Goal: Task Accomplishment & Management: Complete application form

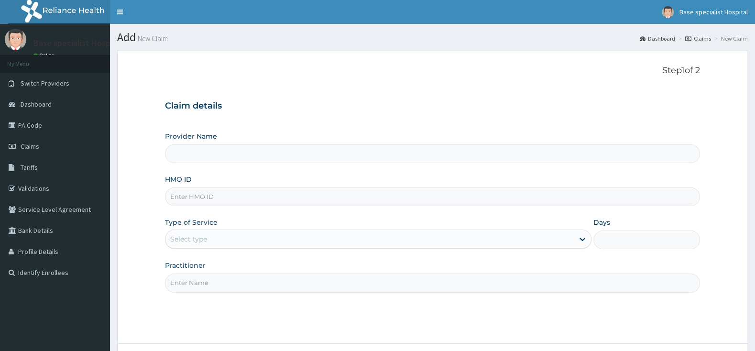
type input "CNH/10011/A"
type input "Base Specialist Hospital"
type input "CNH/10011/A"
click at [202, 153] on input "Base Specialist Hospital" at bounding box center [432, 153] width 535 height 19
drag, startPoint x: 212, startPoint y: 231, endPoint x: 212, endPoint y: 252, distance: 20.1
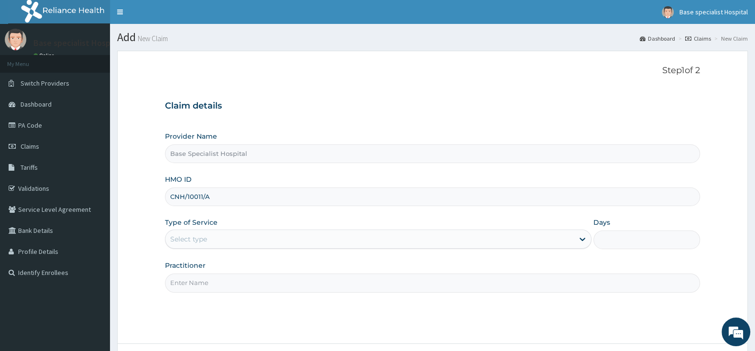
click at [212, 244] on div "Select type" at bounding box center [378, 239] width 427 height 19
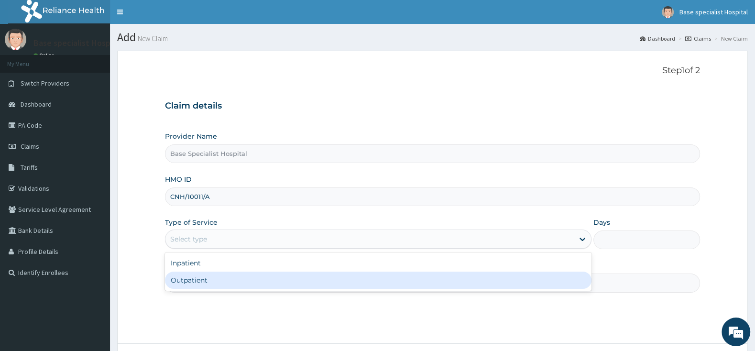
click at [216, 285] on div "Outpatient" at bounding box center [378, 280] width 427 height 17
type input "1"
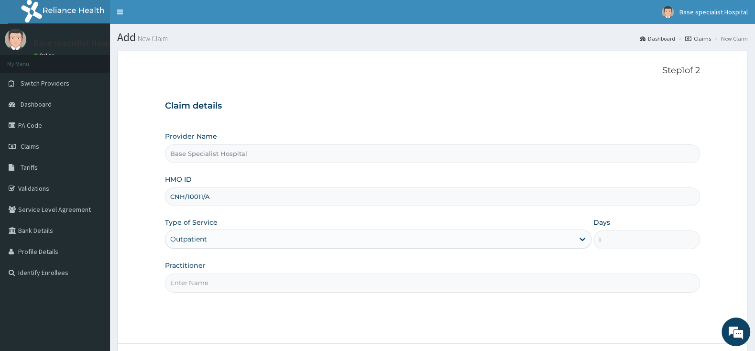
click at [217, 285] on input "Practitioner" at bounding box center [432, 283] width 535 height 19
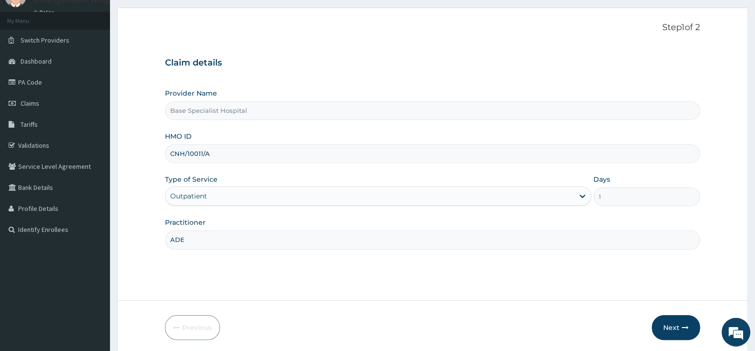
scroll to position [79, 0]
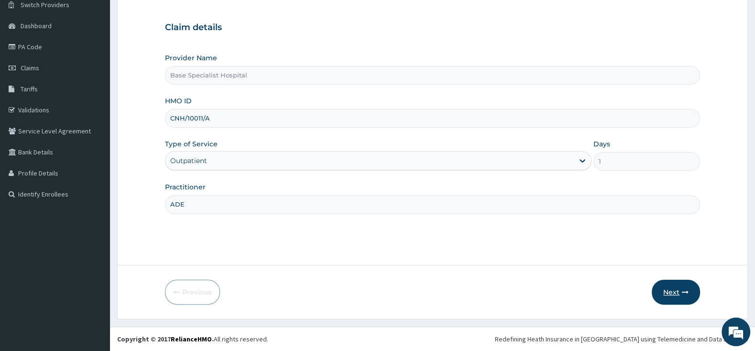
type input "ADE"
click at [682, 291] on icon "button" at bounding box center [685, 292] width 7 height 7
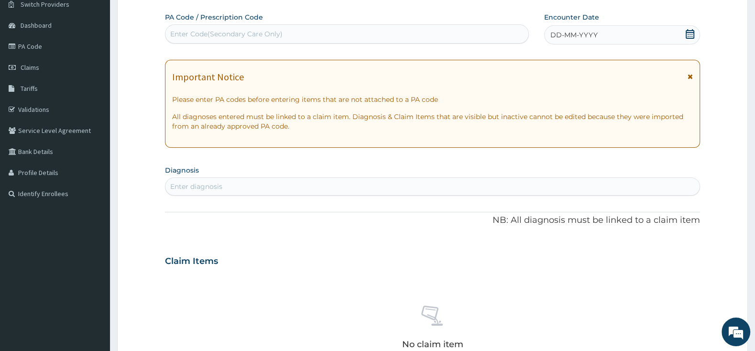
click at [689, 32] on icon at bounding box center [690, 34] width 10 height 10
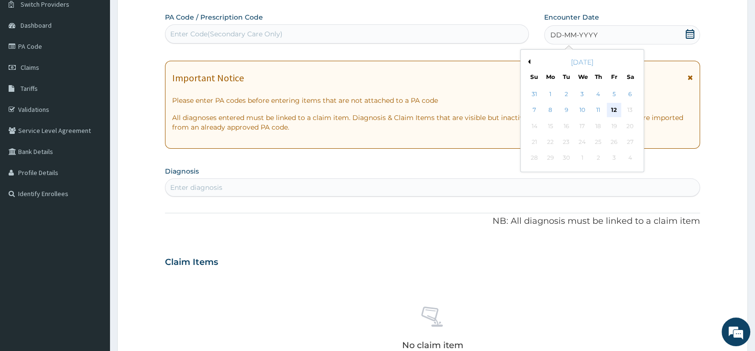
click at [619, 109] on div "12" at bounding box center [614, 110] width 14 height 14
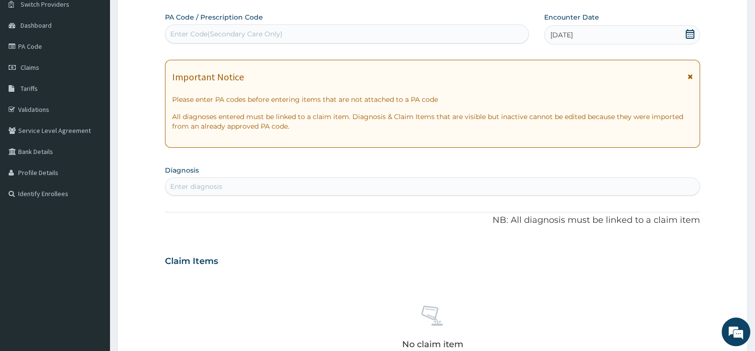
click at [318, 187] on div "Enter diagnosis" at bounding box center [432, 186] width 534 height 15
type input "[MEDICAL_DATA]"
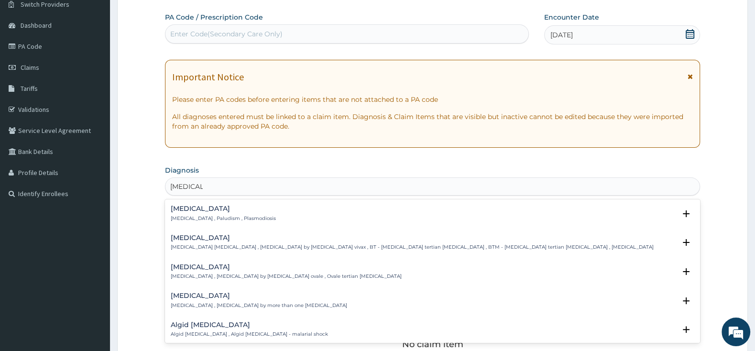
click at [194, 212] on h4 "[MEDICAL_DATA]" at bounding box center [223, 208] width 105 height 7
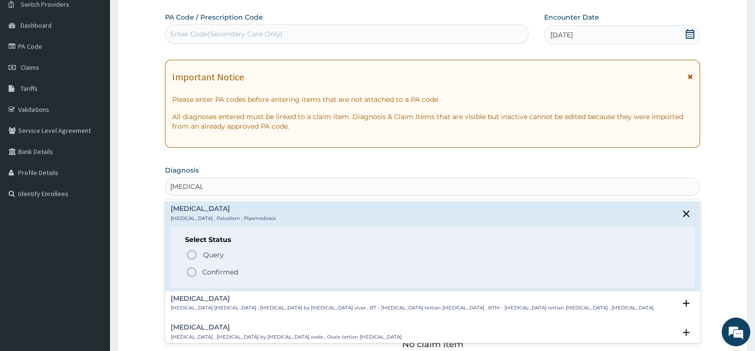
click at [188, 273] on circle "status option filled" at bounding box center [191, 272] width 9 height 9
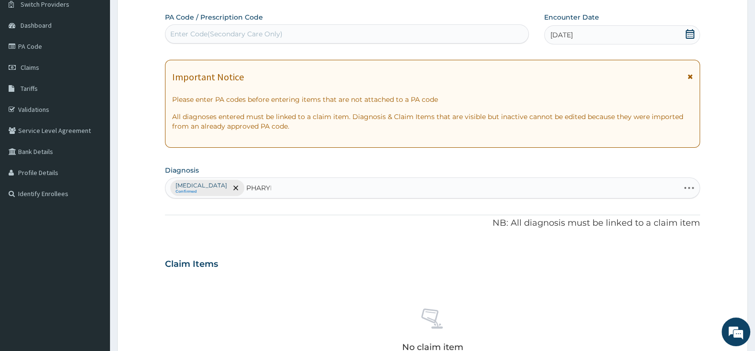
type input "PHARYNG"
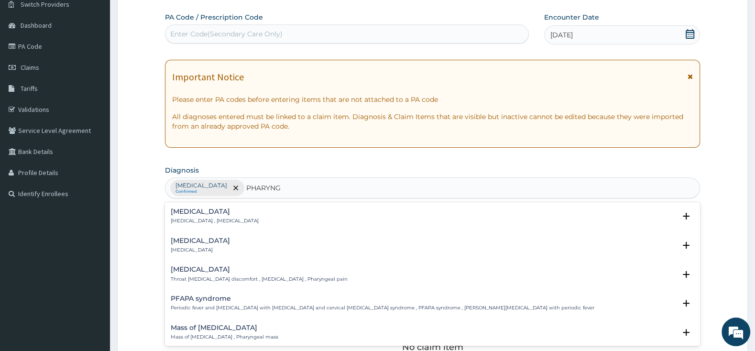
click at [200, 244] on h4 "[MEDICAL_DATA]" at bounding box center [200, 240] width 59 height 7
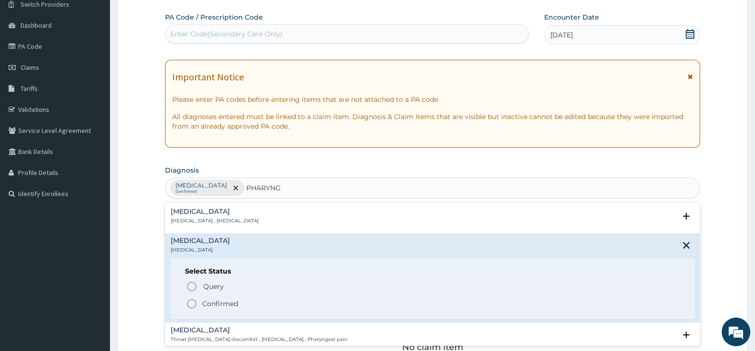
click at [193, 301] on icon "status option filled" at bounding box center [191, 303] width 11 height 11
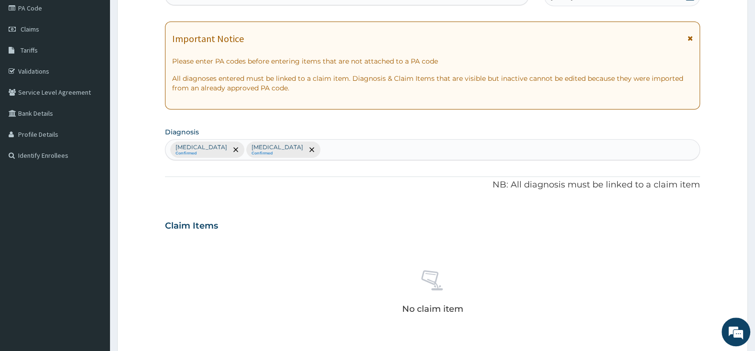
scroll to position [230, 0]
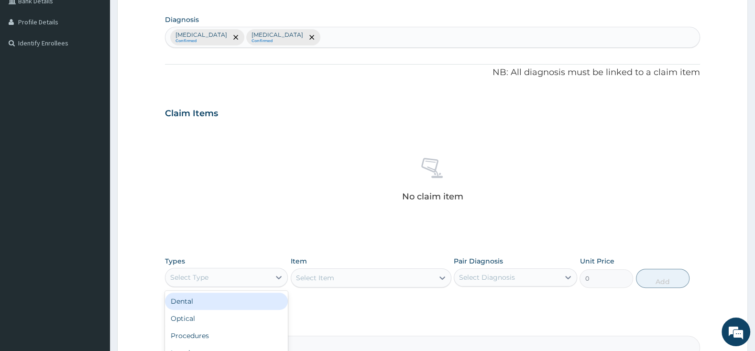
click at [260, 275] on div "Select Type" at bounding box center [217, 277] width 105 height 15
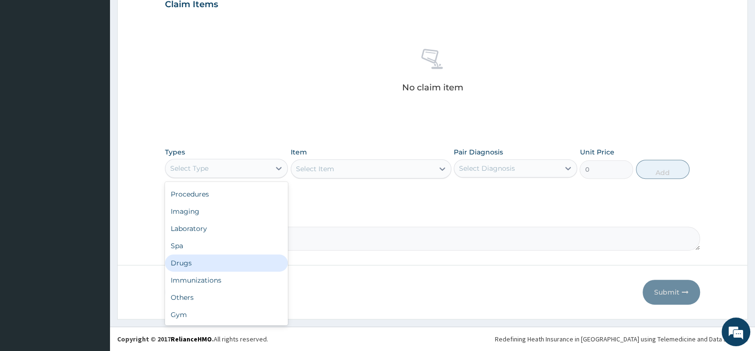
scroll to position [0, 0]
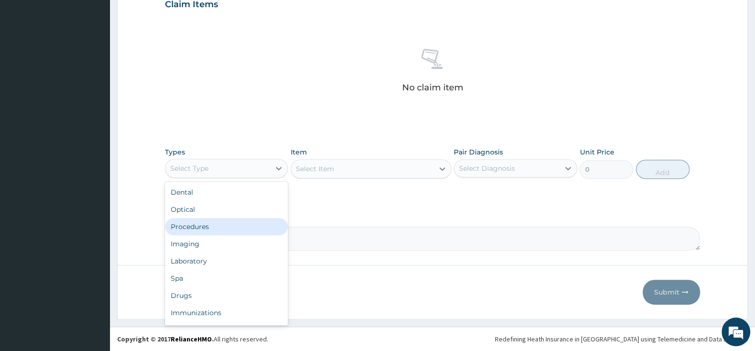
click at [210, 225] on div "Procedures" at bounding box center [226, 226] width 123 height 17
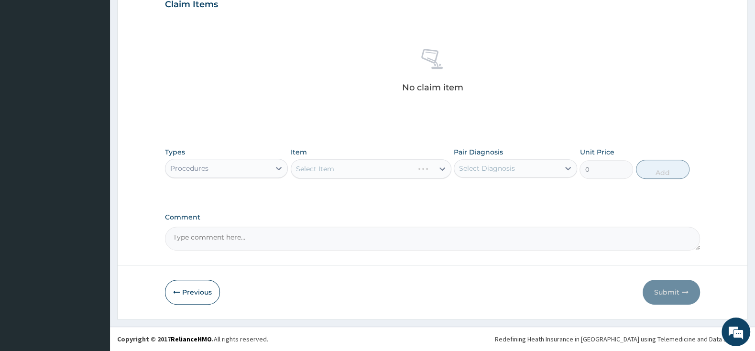
click at [326, 166] on div "Select Item" at bounding box center [371, 168] width 161 height 19
click at [328, 166] on div "Select Item" at bounding box center [371, 168] width 161 height 19
click at [332, 167] on div "Select Item" at bounding box center [371, 168] width 161 height 19
click at [378, 170] on div "Select Item" at bounding box center [371, 168] width 161 height 19
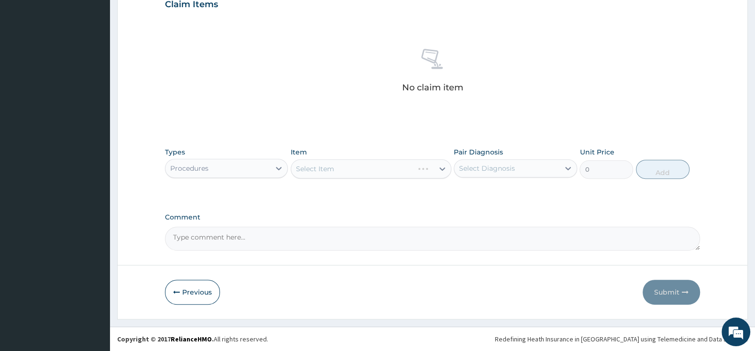
click at [440, 169] on div "Select Item" at bounding box center [371, 168] width 161 height 19
click at [370, 167] on div "Select Item" at bounding box center [371, 168] width 161 height 19
click at [371, 165] on div "Select Item" at bounding box center [371, 168] width 161 height 19
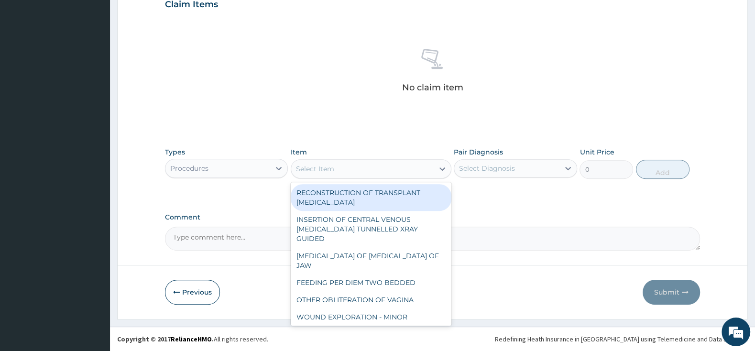
click at [356, 172] on div "Select Item" at bounding box center [362, 168] width 143 height 15
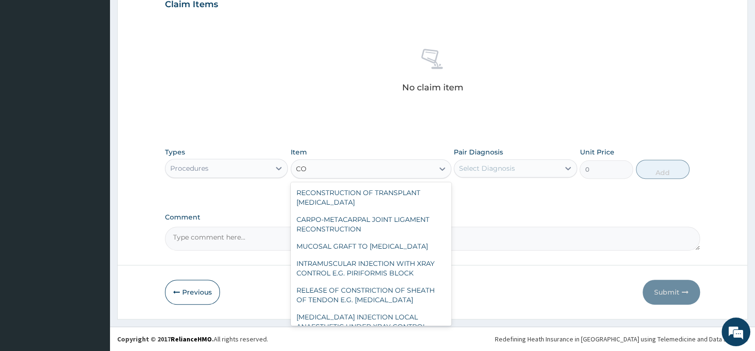
type input "C"
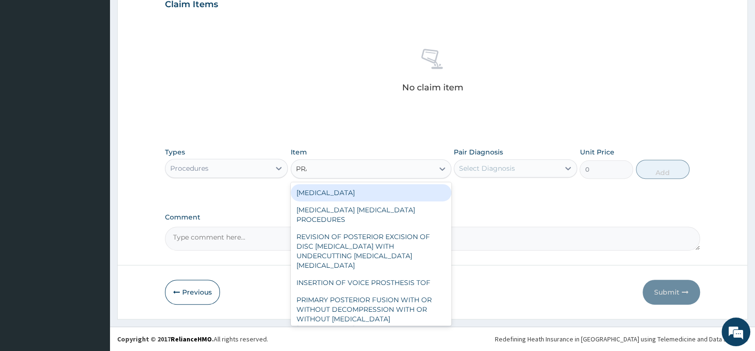
type input "PRAC"
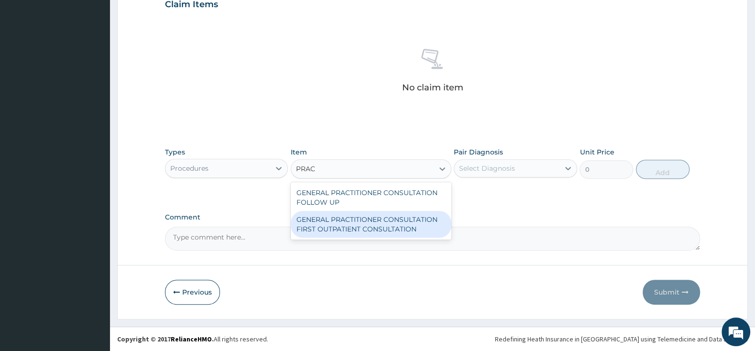
drag, startPoint x: 401, startPoint y: 218, endPoint x: 412, endPoint y: 217, distance: 10.5
click at [401, 218] on div "GENERAL PRACTITIONER CONSULTATION FIRST OUTPATIENT CONSULTATION" at bounding box center [371, 224] width 161 height 27
type input "3000"
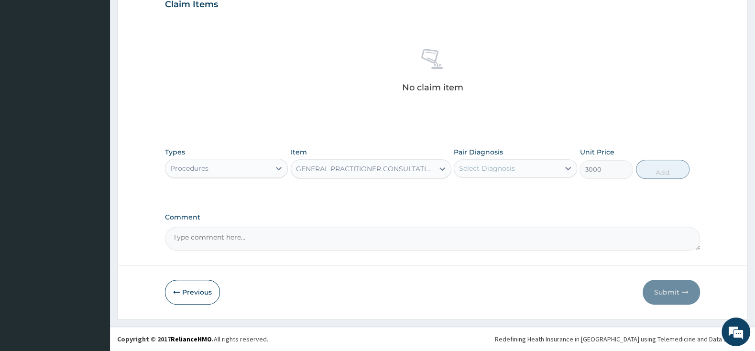
click at [509, 170] on div "Select Diagnosis" at bounding box center [487, 169] width 56 height 10
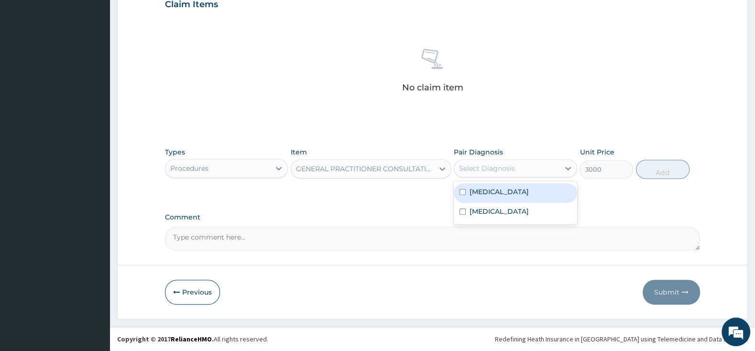
drag, startPoint x: 462, startPoint y: 193, endPoint x: 461, endPoint y: 204, distance: 10.6
click at [462, 193] on input "checkbox" at bounding box center [463, 192] width 6 height 6
checkbox input "true"
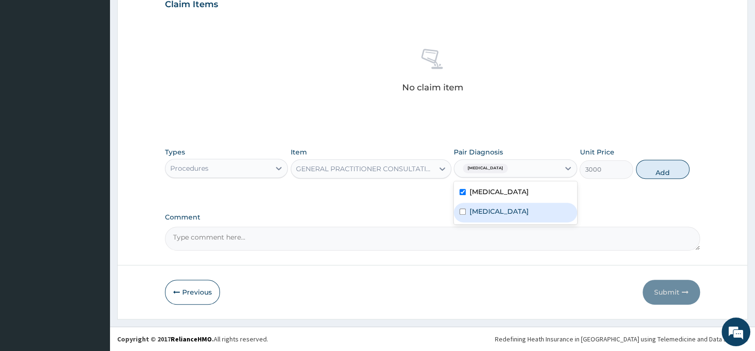
click at [463, 214] on input "checkbox" at bounding box center [463, 212] width 6 height 6
checkbox input "true"
drag, startPoint x: 652, startPoint y: 169, endPoint x: 649, endPoint y: 176, distance: 7.3
click at [653, 169] on button "Add" at bounding box center [663, 169] width 54 height 19
type input "0"
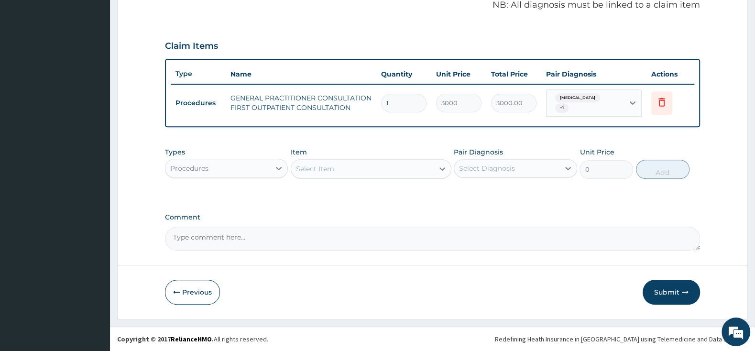
scroll to position [293, 0]
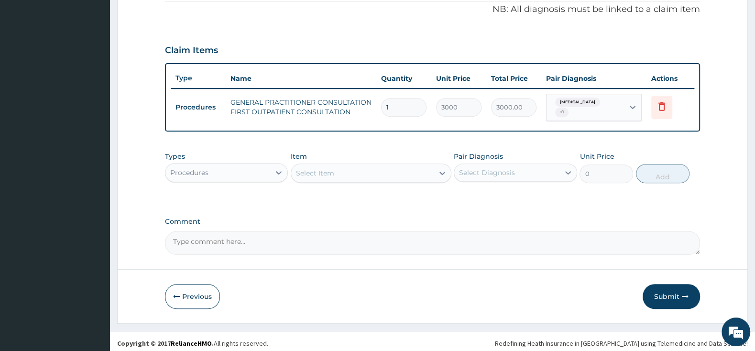
click at [305, 176] on div "Select Item" at bounding box center [362, 172] width 143 height 15
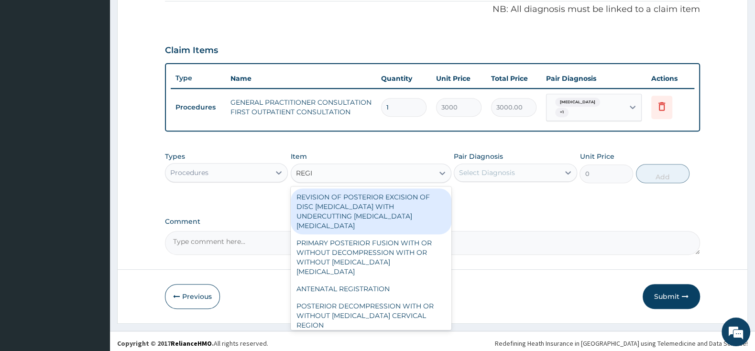
type input "REGIS"
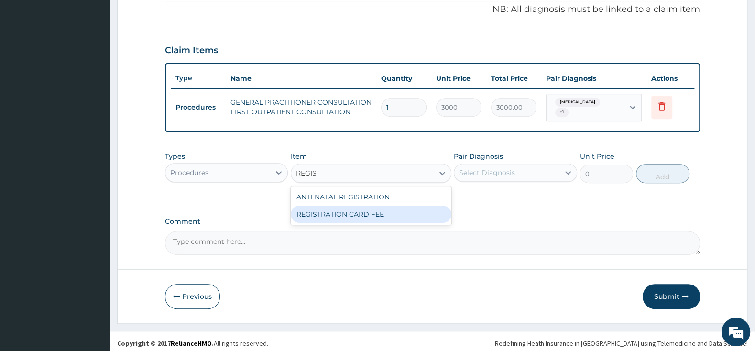
click at [333, 210] on div "REGISTRATION CARD FEE" at bounding box center [371, 214] width 161 height 17
type input "2000"
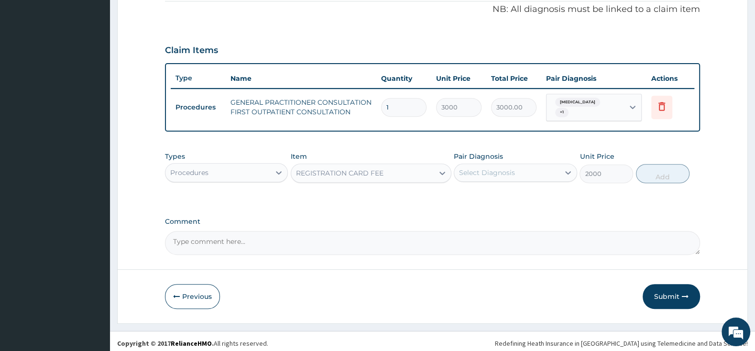
click at [468, 168] on div "Select Diagnosis" at bounding box center [487, 173] width 56 height 10
click at [462, 194] on input "checkbox" at bounding box center [463, 197] width 6 height 6
checkbox input "true"
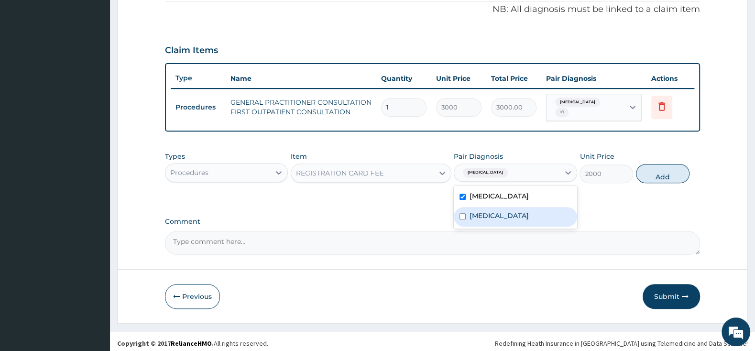
drag, startPoint x: 461, startPoint y: 212, endPoint x: 492, endPoint y: 210, distance: 31.1
click at [463, 213] on input "checkbox" at bounding box center [463, 216] width 6 height 6
checkbox input "true"
click at [653, 172] on button "Add" at bounding box center [663, 173] width 54 height 19
type input "0"
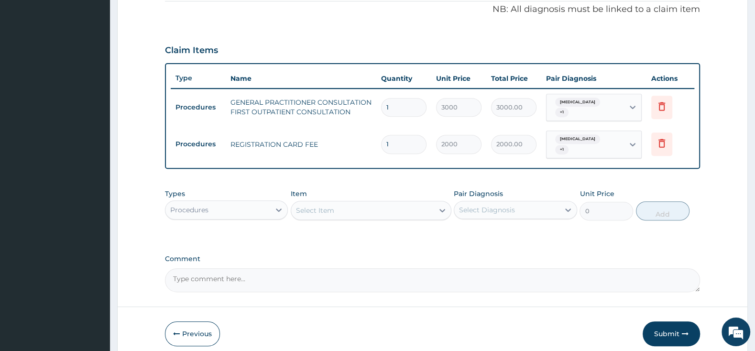
click at [241, 205] on div "Procedures" at bounding box center [217, 209] width 105 height 15
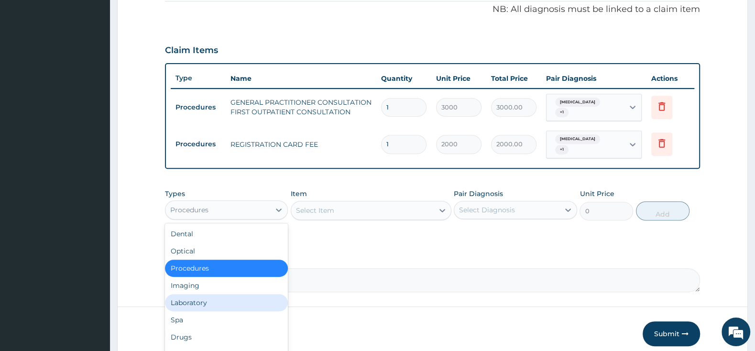
click at [216, 294] on div "Laboratory" at bounding box center [226, 302] width 123 height 17
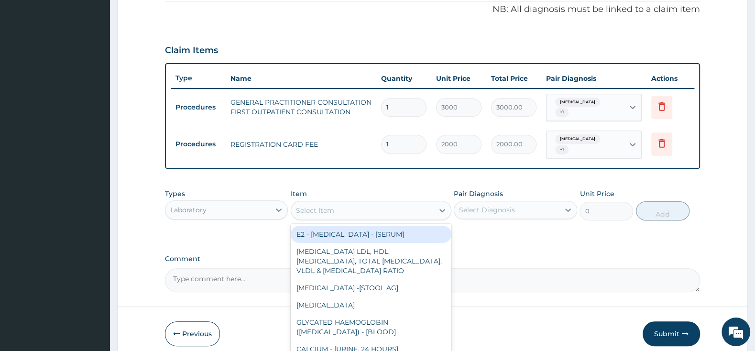
click at [334, 203] on div "Select Item" at bounding box center [362, 210] width 143 height 15
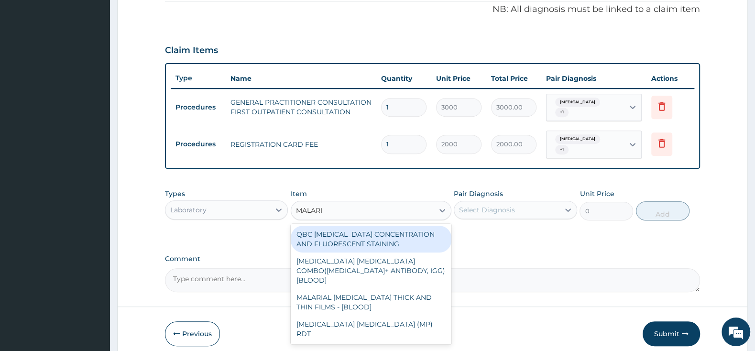
type input "[MEDICAL_DATA]"
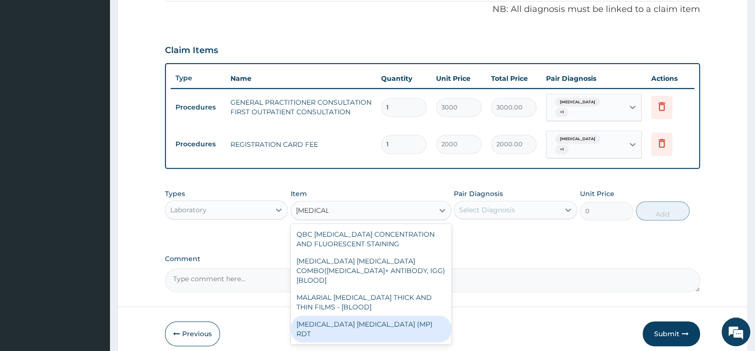
click at [434, 316] on div "[MEDICAL_DATA] [MEDICAL_DATA] (MP) RDT" at bounding box center [371, 329] width 161 height 27
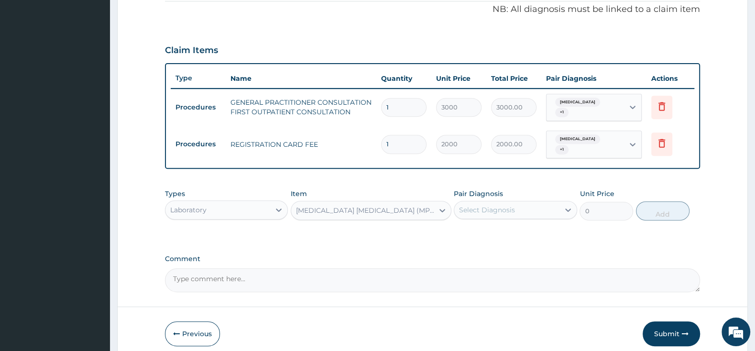
type input "1500"
click at [473, 189] on label "Pair Diagnosis" at bounding box center [478, 194] width 49 height 10
click at [473, 205] on div "Select Diagnosis" at bounding box center [487, 210] width 56 height 10
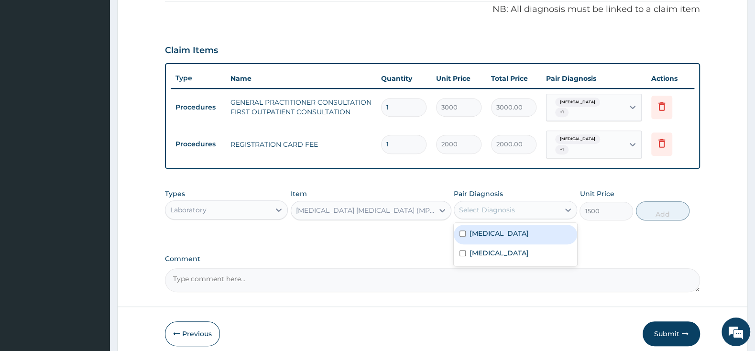
drag, startPoint x: 466, startPoint y: 224, endPoint x: 468, endPoint y: 246, distance: 22.1
click at [466, 231] on input "checkbox" at bounding box center [463, 234] width 6 height 6
checkbox input "true"
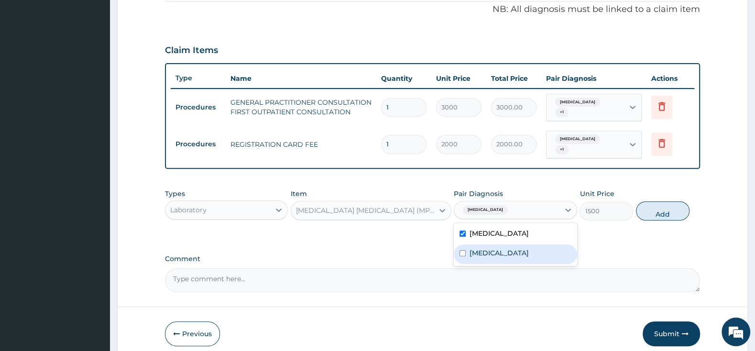
drag, startPoint x: 468, startPoint y: 251, endPoint x: 514, endPoint y: 236, distance: 48.9
click at [473, 249] on div "[MEDICAL_DATA]" at bounding box center [515, 254] width 123 height 20
checkbox input "true"
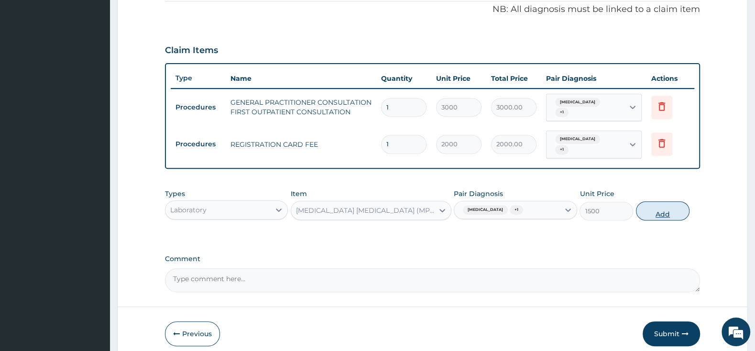
click at [668, 205] on button "Add" at bounding box center [663, 210] width 54 height 19
type input "0"
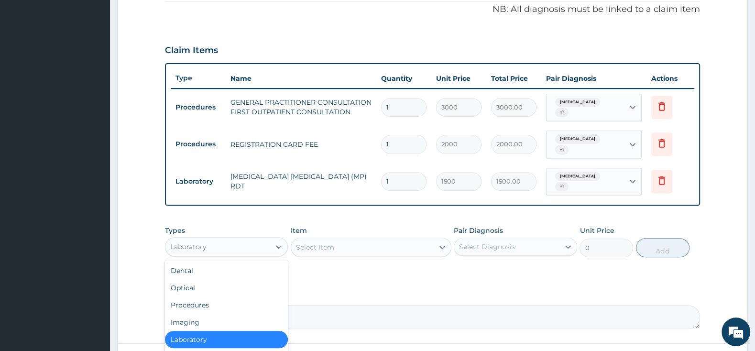
click at [200, 242] on div "Laboratory" at bounding box center [188, 247] width 36 height 10
click at [228, 297] on div "Procedures" at bounding box center [226, 305] width 123 height 17
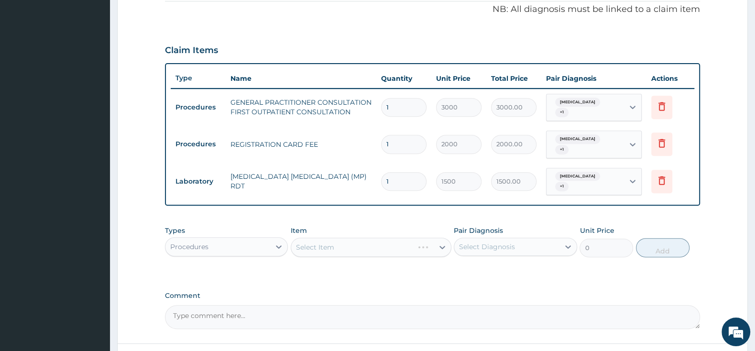
click at [266, 239] on div "Procedures" at bounding box center [217, 246] width 105 height 15
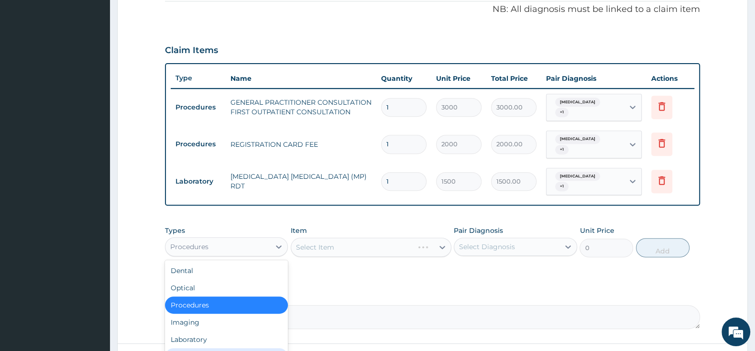
scroll to position [33, 0]
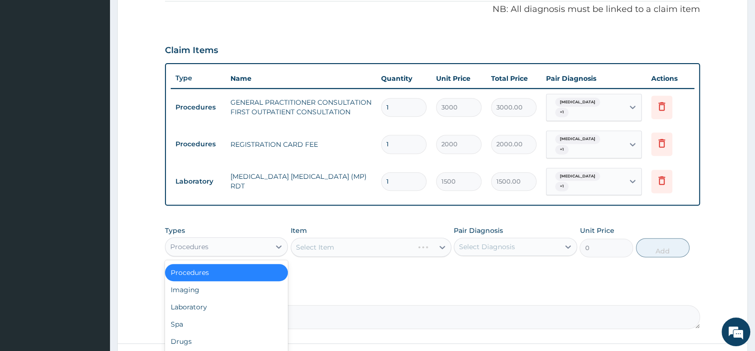
click at [249, 264] on div "Procedures" at bounding box center [226, 272] width 123 height 17
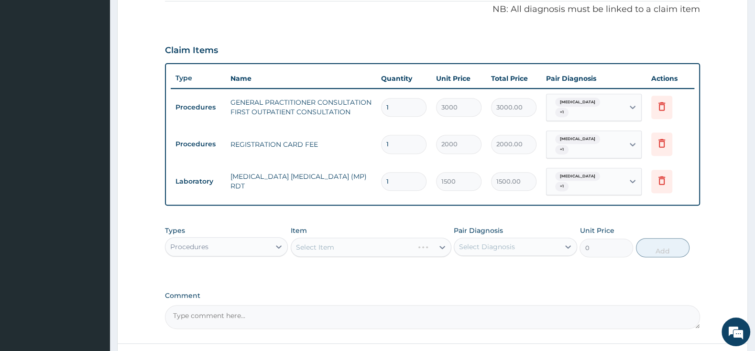
click at [249, 239] on div "Procedures" at bounding box center [217, 246] width 105 height 15
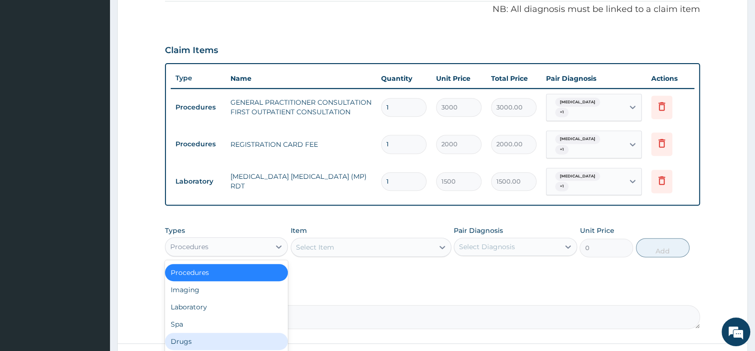
click at [224, 333] on div "Drugs" at bounding box center [226, 341] width 123 height 17
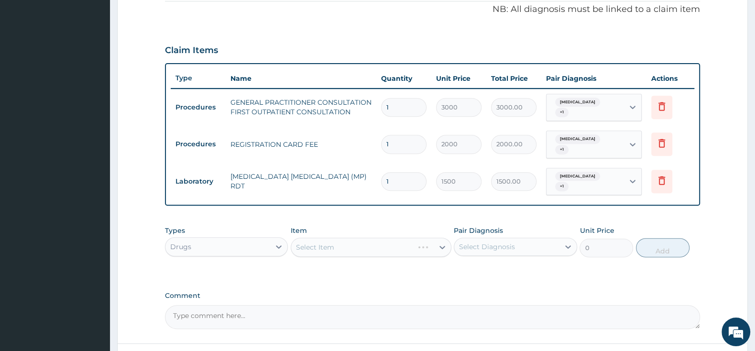
click at [310, 238] on div "Select Item" at bounding box center [371, 247] width 161 height 19
click at [311, 238] on div "Select Item" at bounding box center [371, 247] width 161 height 19
click at [386, 238] on div "Select Item" at bounding box center [371, 247] width 161 height 19
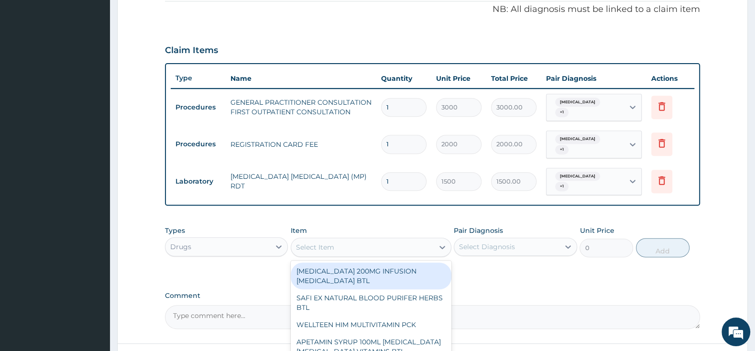
click at [386, 240] on div "Select Item" at bounding box center [362, 247] width 143 height 15
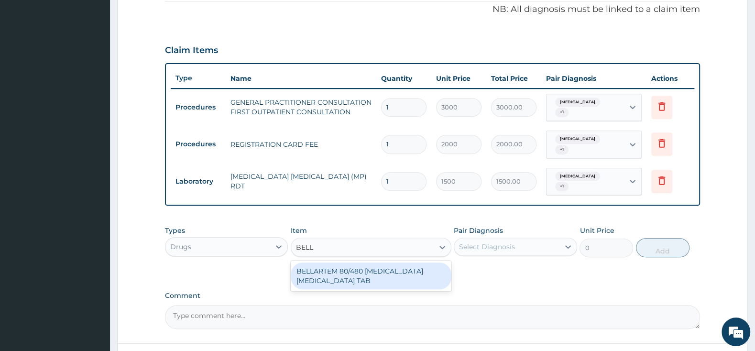
type input "BELLA"
click at [413, 265] on div "BELLARTEM 80/480 [MEDICAL_DATA] [MEDICAL_DATA] TAB" at bounding box center [371, 276] width 161 height 27
type input "379.5"
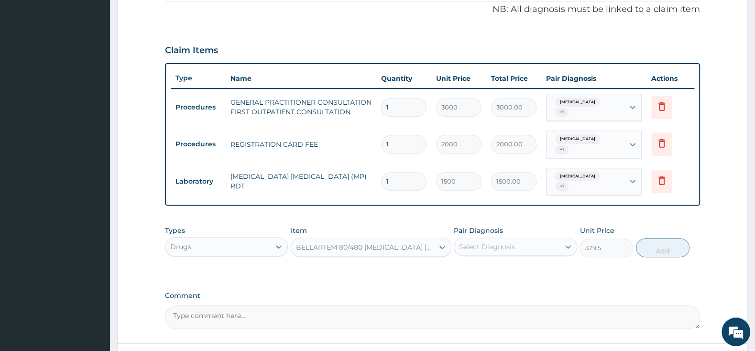
click at [473, 239] on div "Select Diagnosis" at bounding box center [506, 246] width 105 height 15
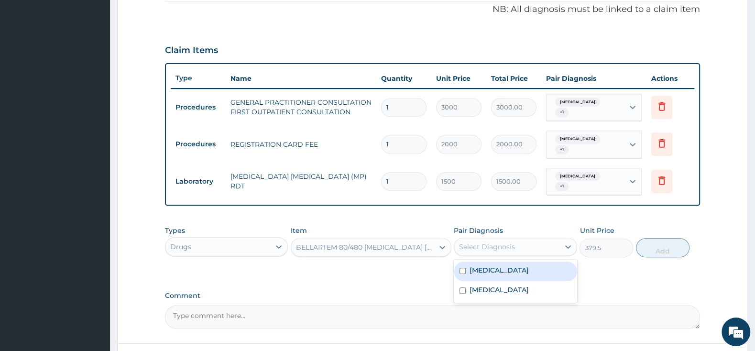
click at [466, 262] on div "[MEDICAL_DATA]" at bounding box center [515, 272] width 123 height 20
checkbox input "true"
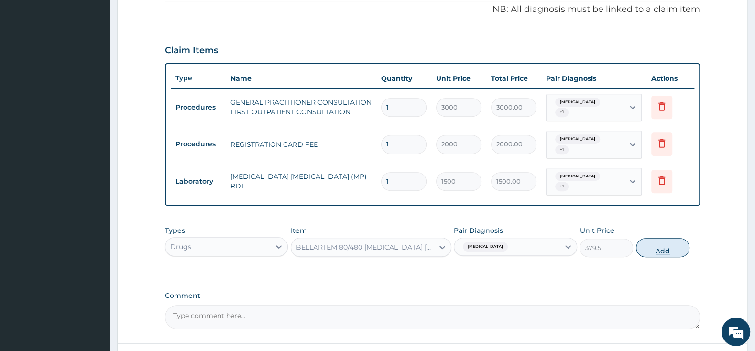
click at [658, 238] on button "Add" at bounding box center [663, 247] width 54 height 19
type input "0"
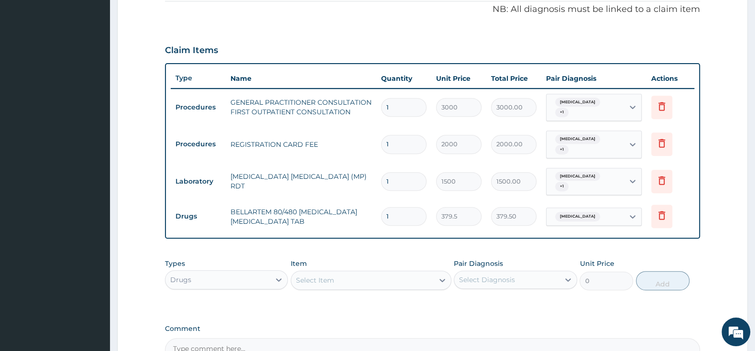
type input "0.00"
type input "6"
type input "2277.00"
type input "6"
click at [370, 273] on div "Select Item" at bounding box center [362, 280] width 143 height 15
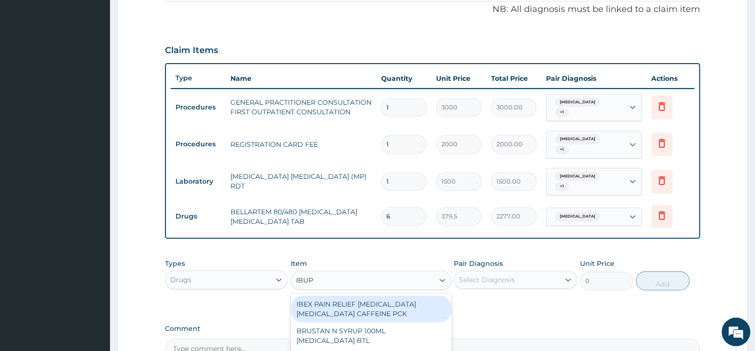
type input "IBUPR"
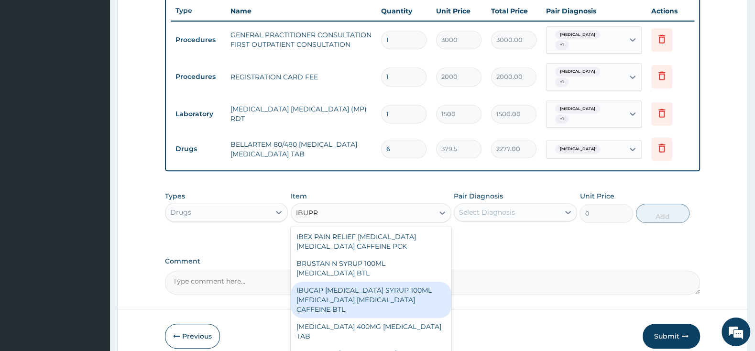
scroll to position [392, 0]
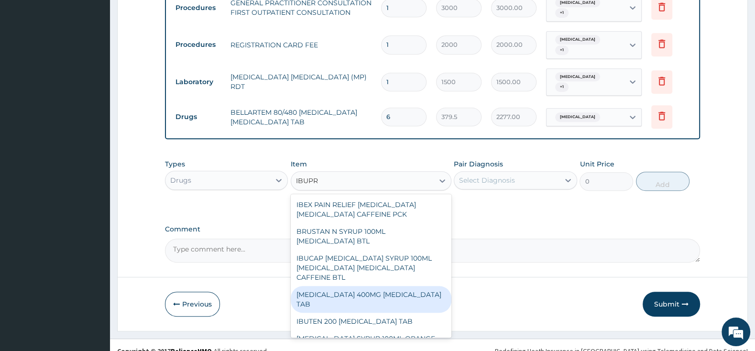
click at [380, 286] on div "[MEDICAL_DATA] 400MG [MEDICAL_DATA] TAB" at bounding box center [371, 299] width 161 height 27
type input "63.25"
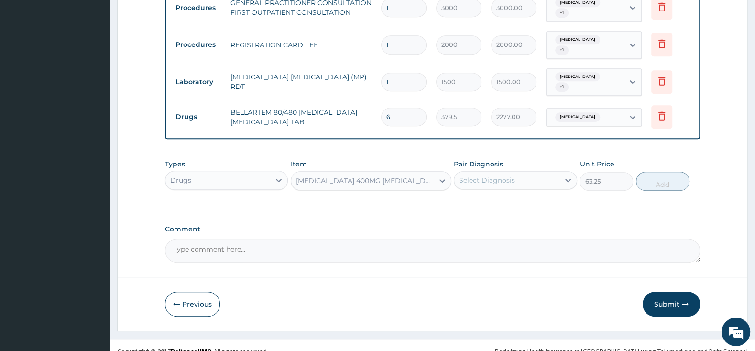
click at [474, 159] on label "Pair Diagnosis" at bounding box center [478, 164] width 49 height 10
click at [473, 176] on div "Select Diagnosis" at bounding box center [487, 181] width 56 height 10
click at [462, 201] on input "checkbox" at bounding box center [463, 204] width 6 height 6
checkbox input "true"
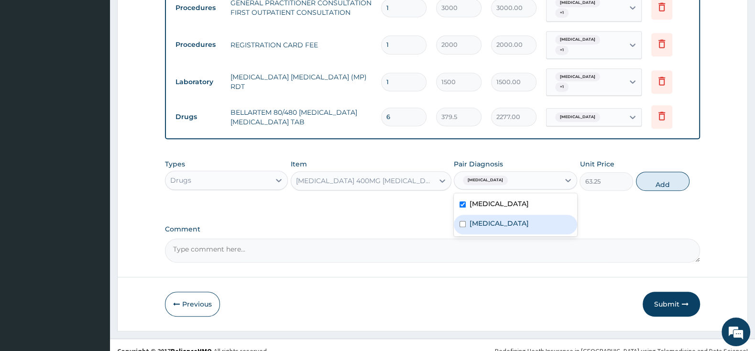
drag, startPoint x: 464, startPoint y: 211, endPoint x: 471, endPoint y: 210, distance: 7.2
click at [464, 221] on input "checkbox" at bounding box center [463, 224] width 6 height 6
checkbox input "true"
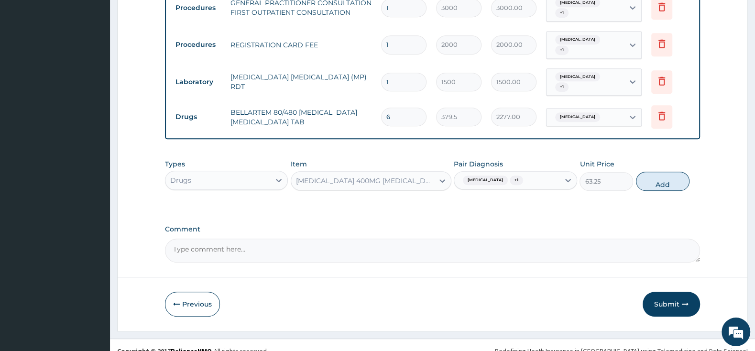
drag, startPoint x: 659, startPoint y: 173, endPoint x: 608, endPoint y: 200, distance: 58.2
click at [659, 174] on button "Add" at bounding box center [663, 181] width 54 height 19
type input "0"
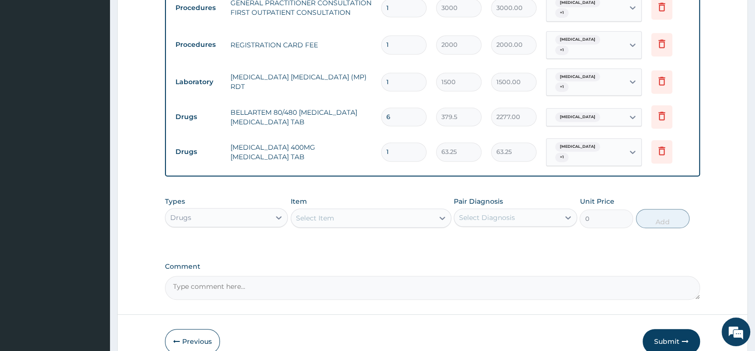
type input "10"
type input "632.50"
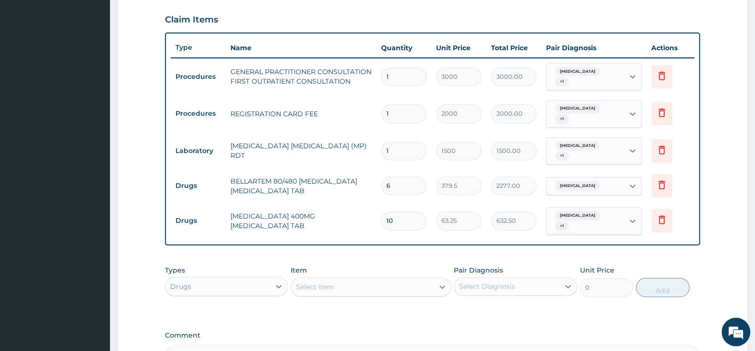
scroll to position [342, 0]
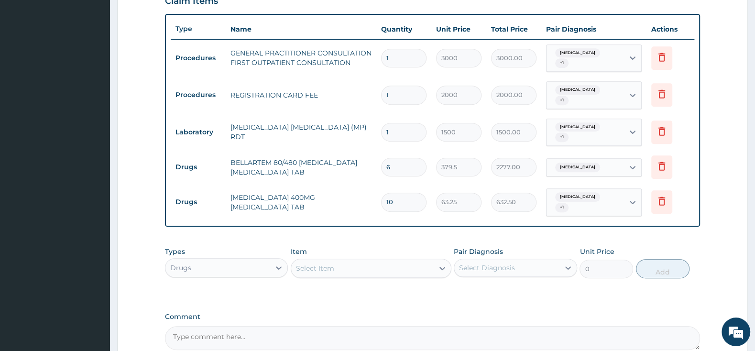
type input "10"
click at [404, 261] on div "Select Item" at bounding box center [362, 268] width 143 height 15
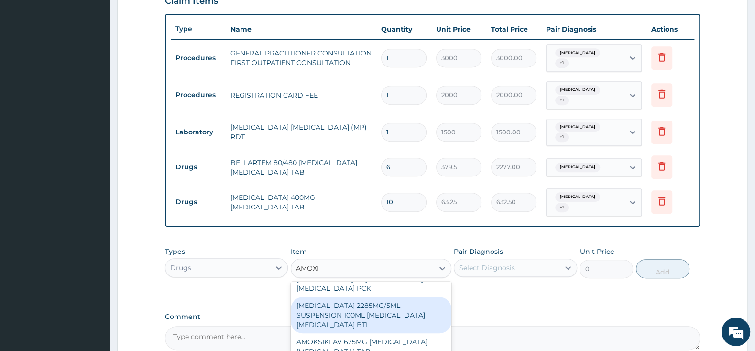
scroll to position [251, 0]
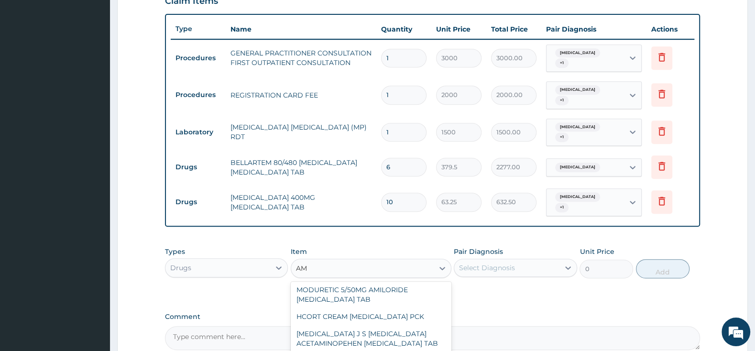
type input "A"
type input "FLEM"
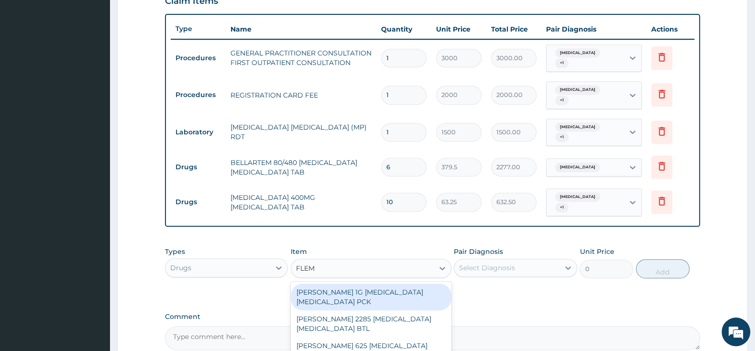
scroll to position [0, 0]
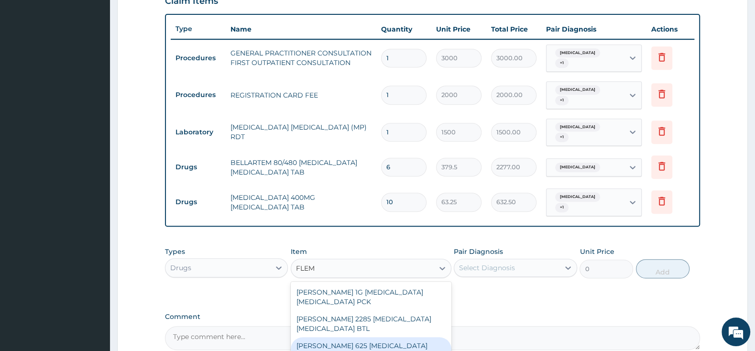
click at [383, 337] on div "[PERSON_NAME] 625 [MEDICAL_DATA] [MEDICAL_DATA] PCK" at bounding box center [371, 350] width 161 height 27
type input "2300"
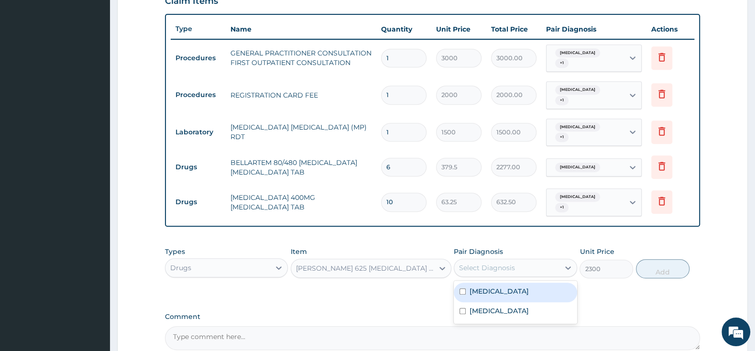
click at [475, 259] on div "Select Diagnosis" at bounding box center [515, 268] width 123 height 18
click at [463, 283] on div "[MEDICAL_DATA]" at bounding box center [515, 293] width 123 height 20
checkbox input "true"
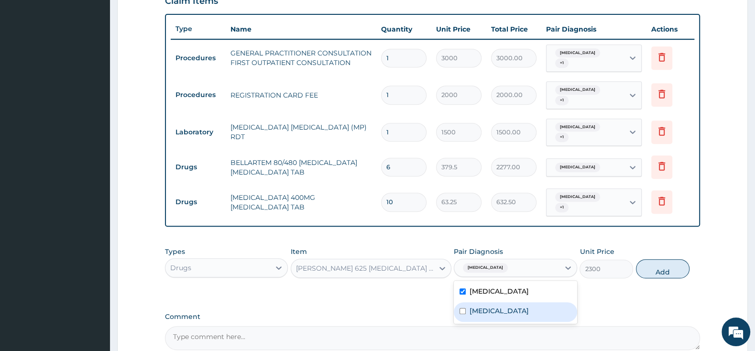
click at [464, 308] on input "checkbox" at bounding box center [463, 311] width 6 height 6
checkbox input "true"
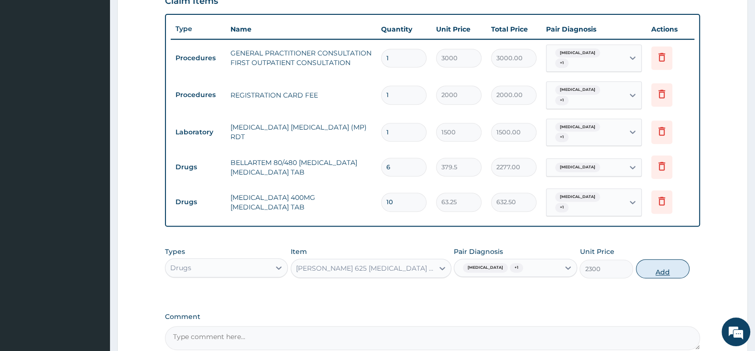
click at [668, 259] on button "Add" at bounding box center [663, 268] width 54 height 19
type input "0"
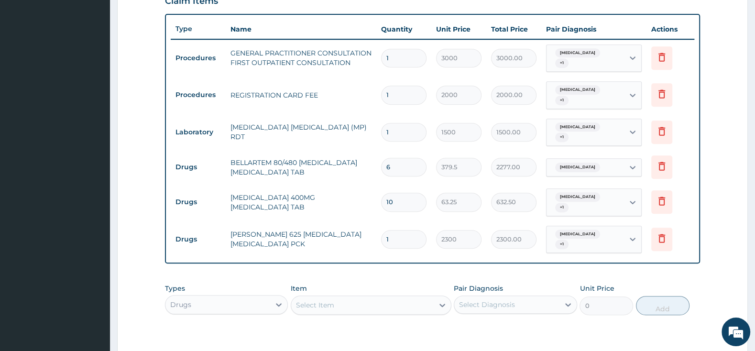
click at [380, 297] on div "Select Item" at bounding box center [362, 304] width 143 height 15
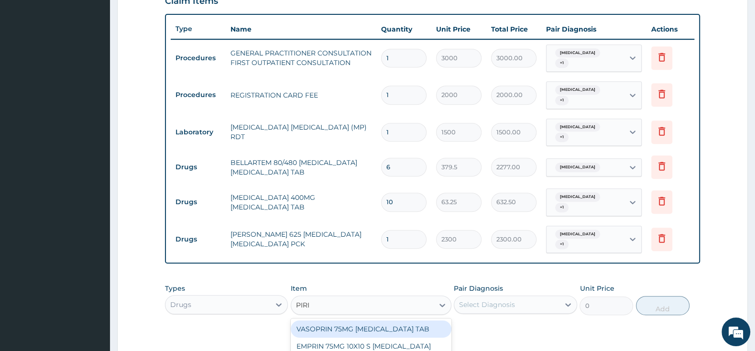
type input "PIRIT"
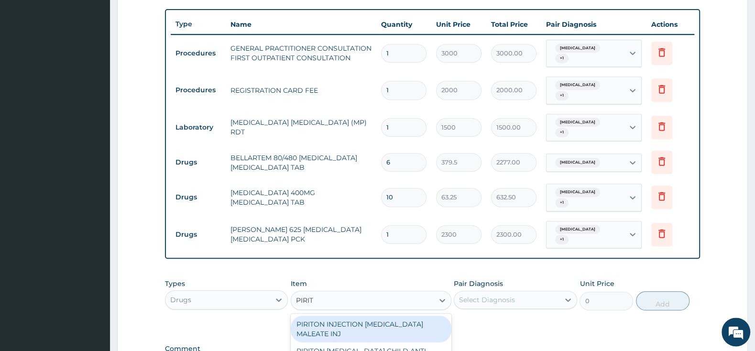
scroll to position [442, 0]
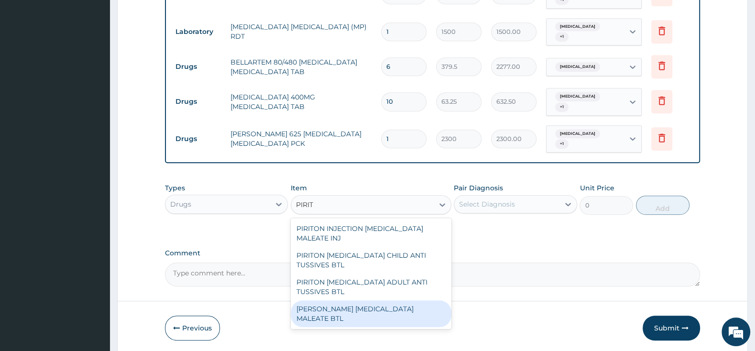
click at [407, 300] on div "[PERSON_NAME] [MEDICAL_DATA] MALEATE BTL" at bounding box center [371, 313] width 161 height 27
type input "747.5"
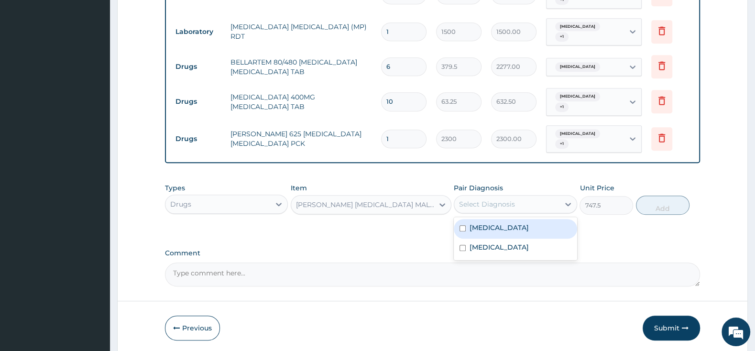
click at [482, 199] on div "Select Diagnosis" at bounding box center [487, 204] width 56 height 10
click at [470, 239] on div "[MEDICAL_DATA]" at bounding box center [515, 249] width 123 height 20
checkbox input "true"
drag, startPoint x: 466, startPoint y: 212, endPoint x: 478, endPoint y: 205, distance: 14.4
click at [465, 219] on div "[MEDICAL_DATA]" at bounding box center [515, 229] width 123 height 20
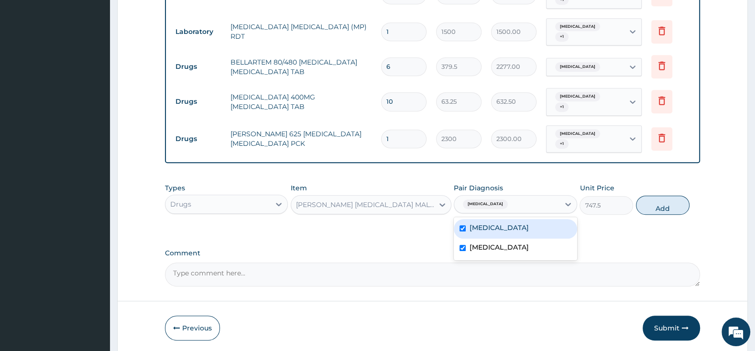
checkbox input "true"
click at [674, 196] on button "Add" at bounding box center [663, 205] width 54 height 19
type input "0"
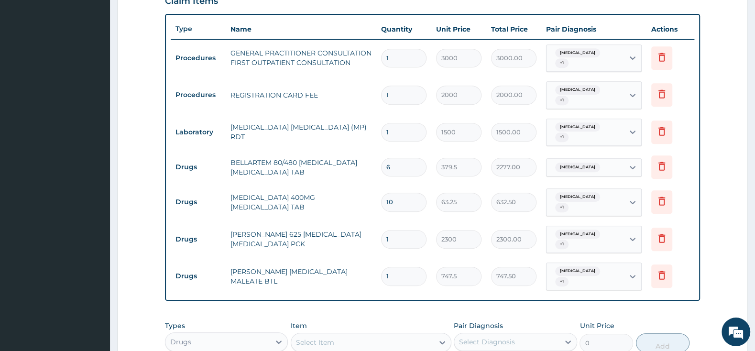
scroll to position [491, 0]
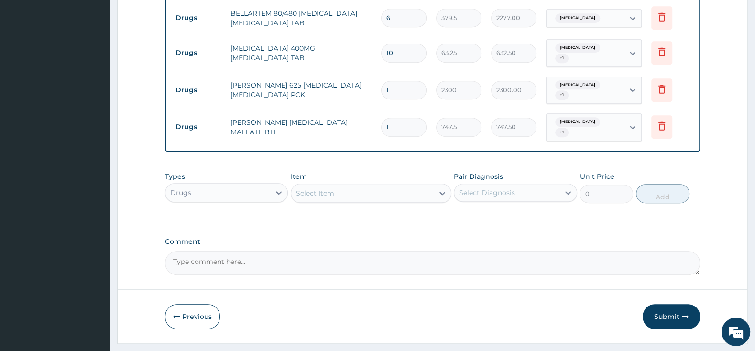
click at [665, 304] on button "Submit" at bounding box center [671, 316] width 57 height 25
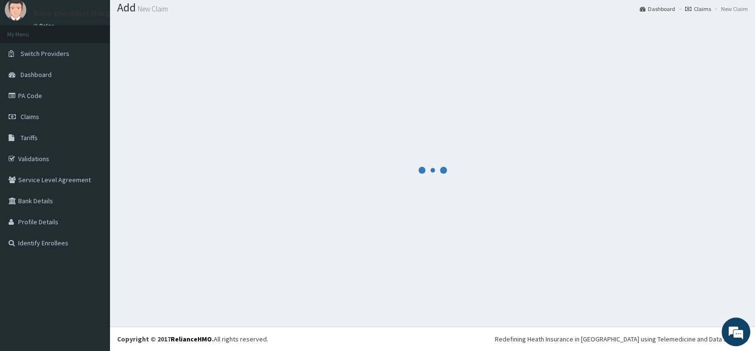
scroll to position [30, 0]
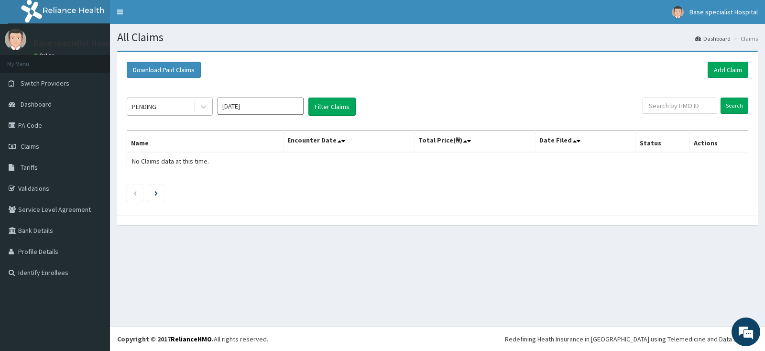
click at [186, 108] on div "PENDING" at bounding box center [160, 106] width 66 height 15
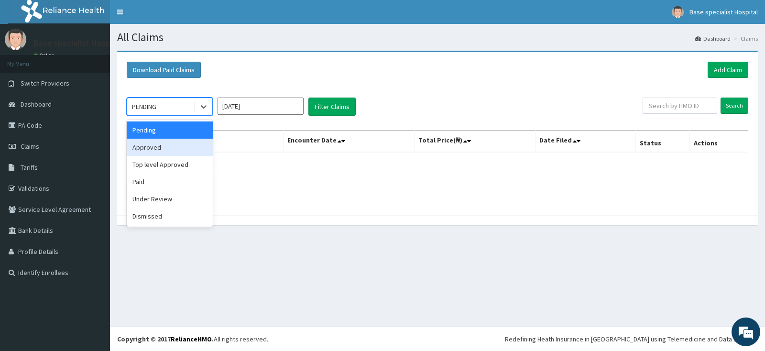
click at [186, 147] on div "Approved" at bounding box center [170, 147] width 86 height 17
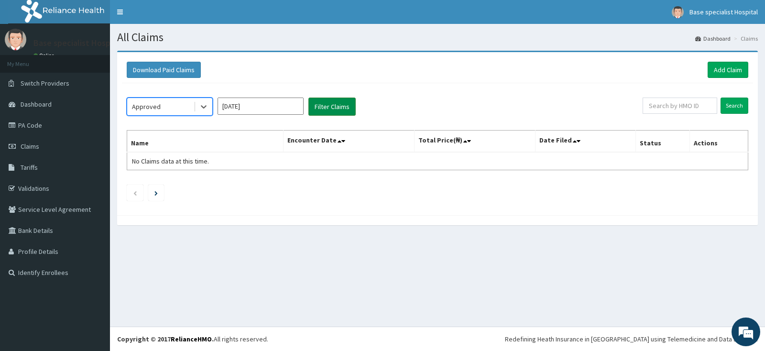
click at [338, 105] on button "Filter Claims" at bounding box center [331, 107] width 47 height 18
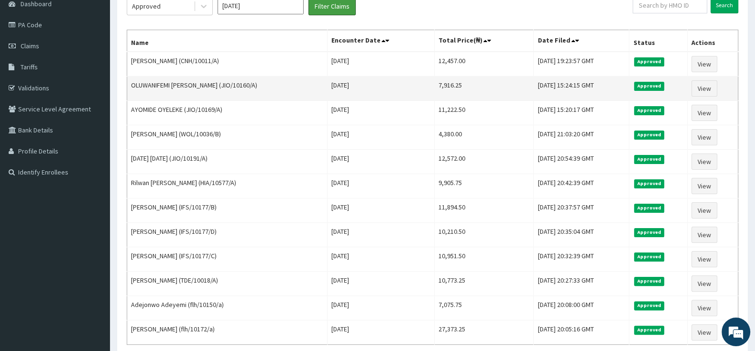
scroll to position [50, 0]
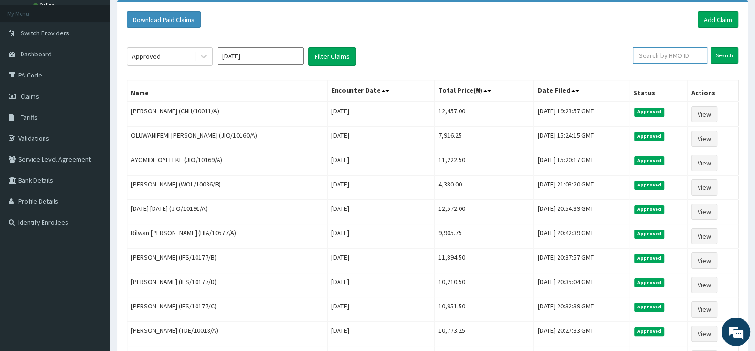
click at [655, 59] on input "text" at bounding box center [670, 55] width 75 height 16
paste input "JIO/10189/A"
type input "JIO/10189/A"
click at [727, 55] on input "Search" at bounding box center [725, 55] width 28 height 16
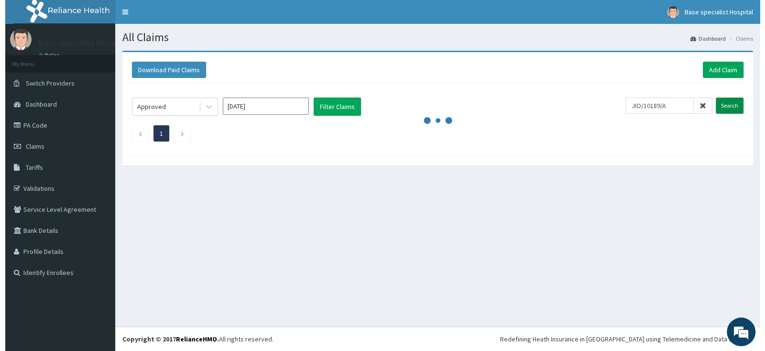
scroll to position [0, 0]
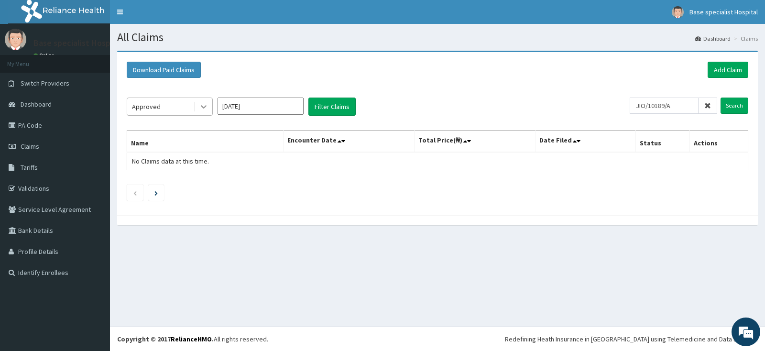
click at [205, 105] on icon at bounding box center [204, 107] width 10 height 10
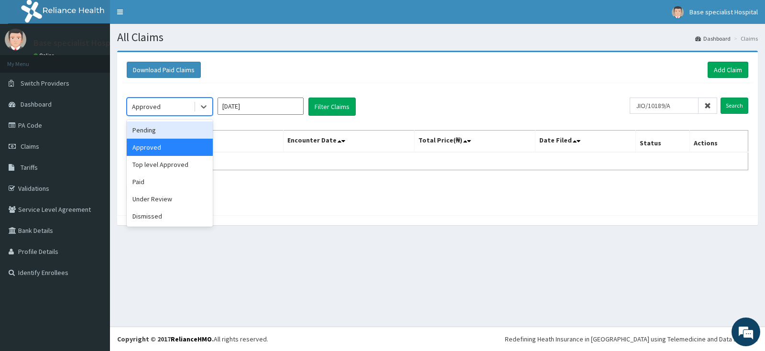
click at [166, 133] on div "Pending" at bounding box center [170, 129] width 86 height 17
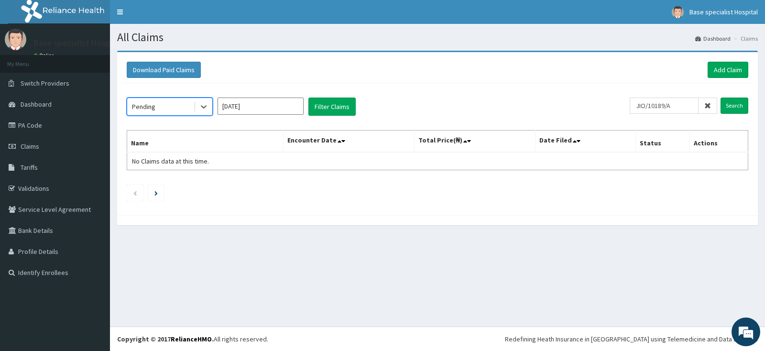
click at [171, 105] on div "Pending" at bounding box center [160, 106] width 66 height 15
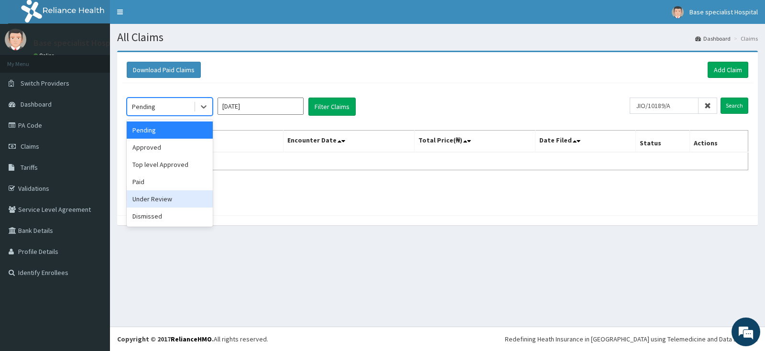
click at [157, 203] on div "Under Review" at bounding box center [170, 198] width 86 height 17
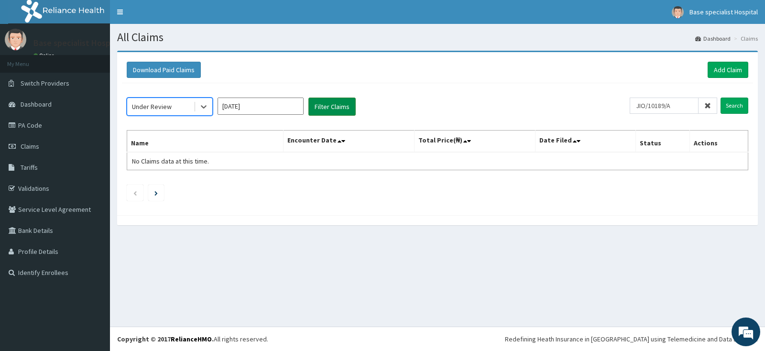
click at [331, 109] on button "Filter Claims" at bounding box center [331, 107] width 47 height 18
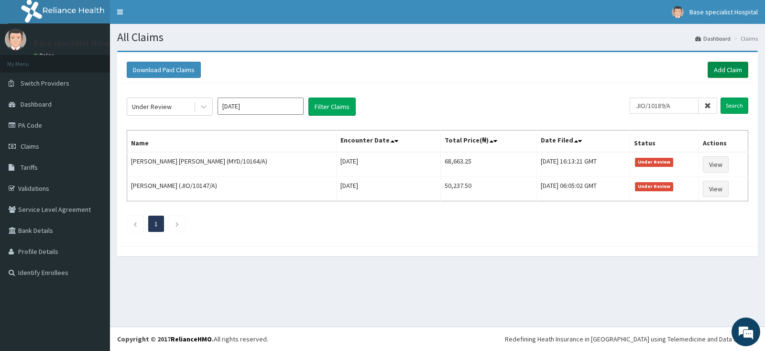
click at [739, 69] on link "Add Claim" at bounding box center [728, 70] width 41 height 16
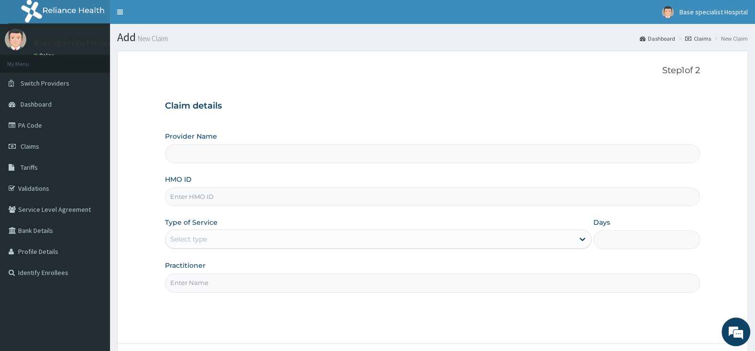
click at [191, 199] on input "HMO ID" at bounding box center [432, 196] width 535 height 19
type input "Base Specialist Hospital"
paste input "JIO/10189/A"
type input "JIO/10189/A"
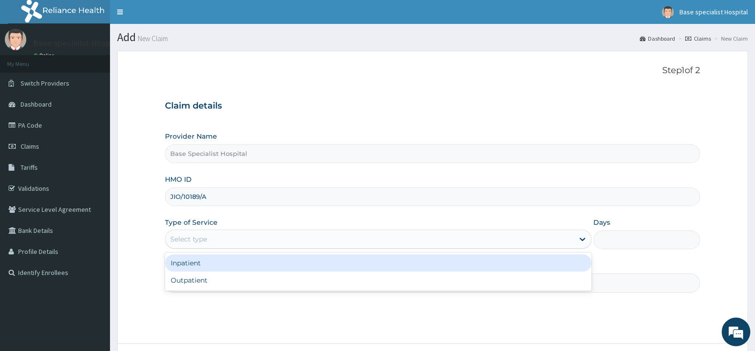
click at [211, 238] on div "Select type" at bounding box center [369, 238] width 408 height 15
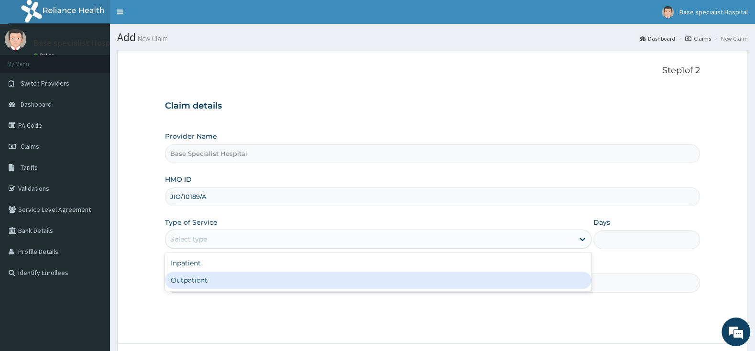
click at [211, 282] on div "Outpatient" at bounding box center [378, 280] width 427 height 17
type input "1"
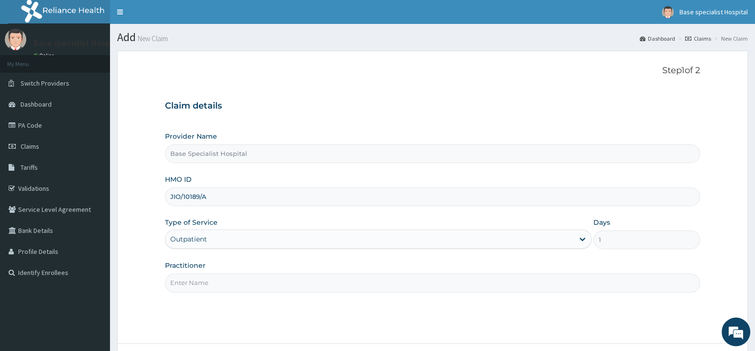
click at [212, 280] on input "Practitioner" at bounding box center [432, 283] width 535 height 19
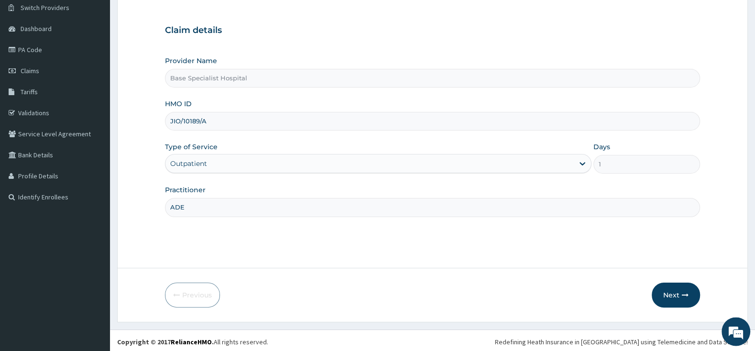
scroll to position [79, 0]
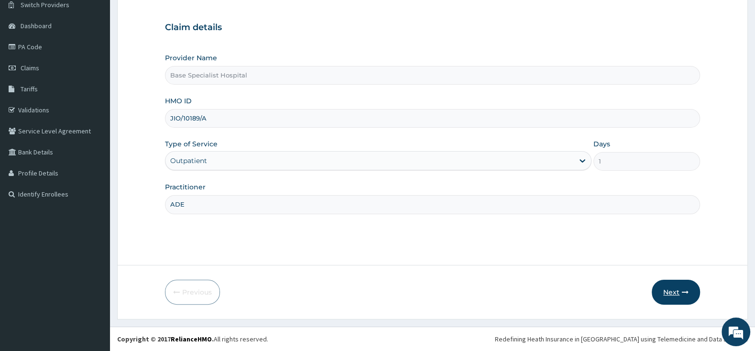
type input "ADE"
click at [680, 287] on button "Next" at bounding box center [676, 292] width 48 height 25
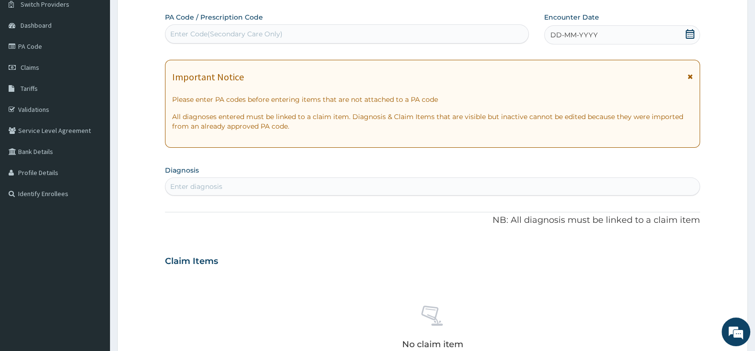
click at [690, 30] on icon at bounding box center [690, 34] width 10 height 10
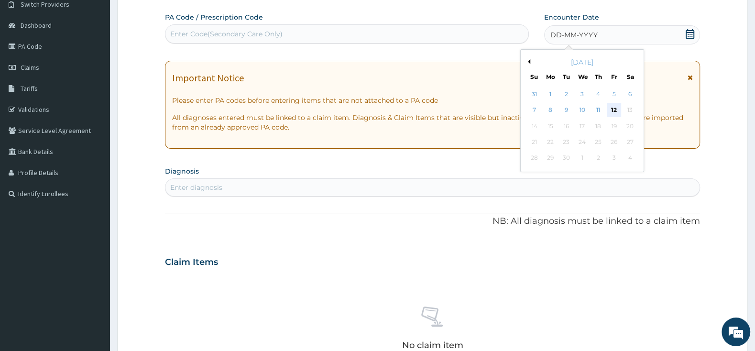
click at [613, 111] on div "12" at bounding box center [614, 110] width 14 height 14
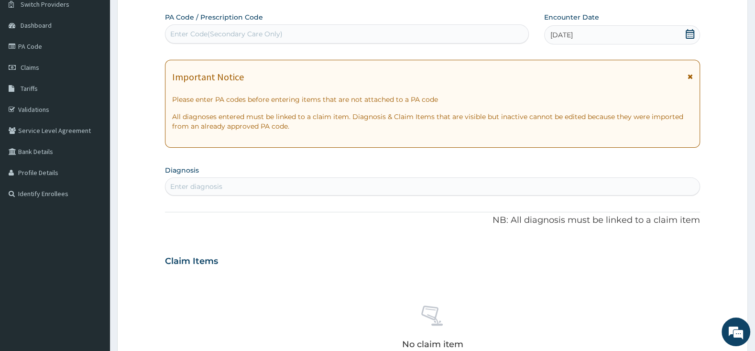
click at [337, 187] on div "Enter diagnosis" at bounding box center [432, 186] width 534 height 15
type input "PHARYNG"
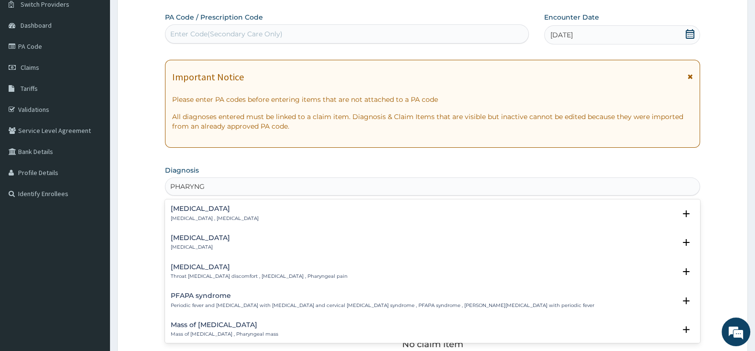
click at [192, 247] on p "[MEDICAL_DATA]" at bounding box center [200, 247] width 59 height 7
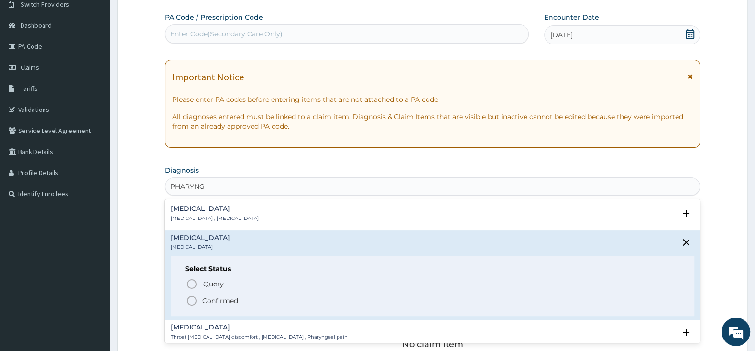
click at [194, 301] on icon "status option filled" at bounding box center [191, 300] width 11 height 11
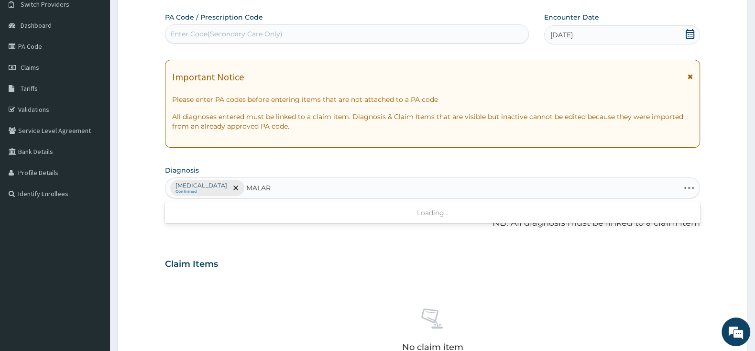
type input "MALARI"
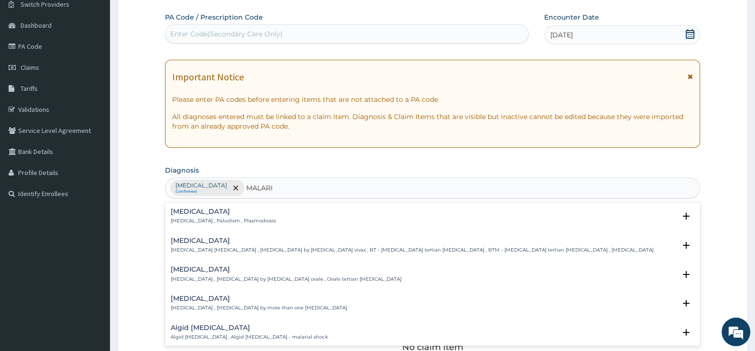
click at [201, 220] on p "[MEDICAL_DATA] , Paludism , Plasmodiosis" at bounding box center [223, 221] width 105 height 7
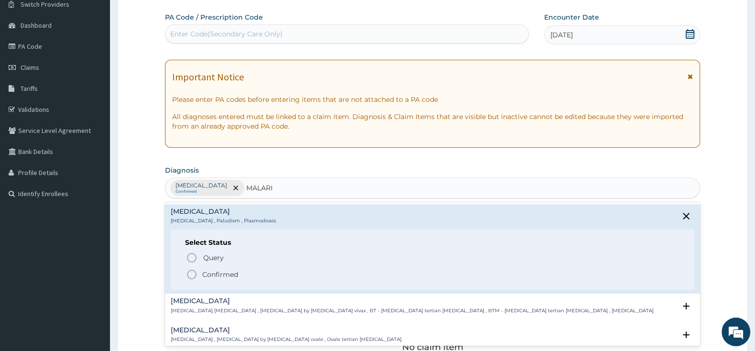
click at [201, 272] on span "Confirmed" at bounding box center [433, 274] width 494 height 11
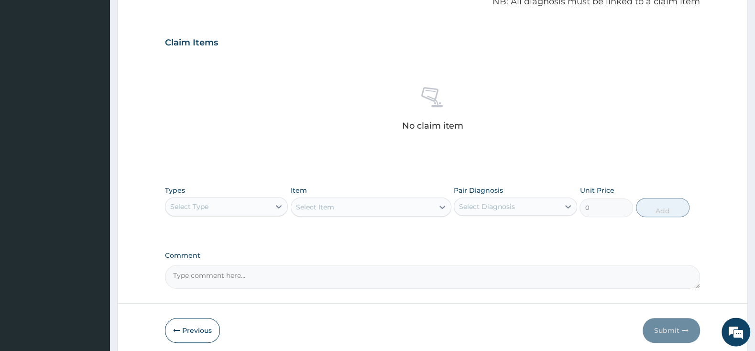
scroll to position [330, 0]
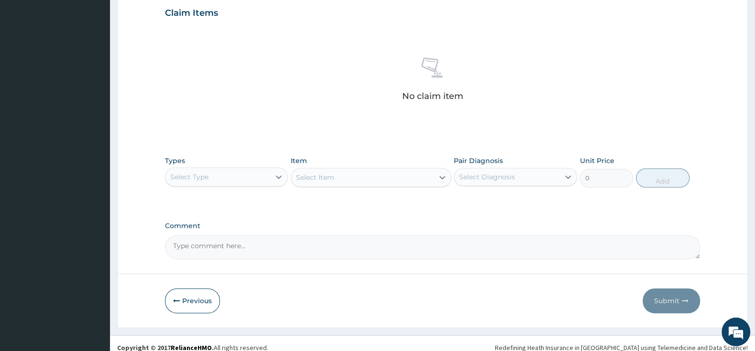
click at [201, 181] on div "Select Type" at bounding box center [189, 177] width 38 height 10
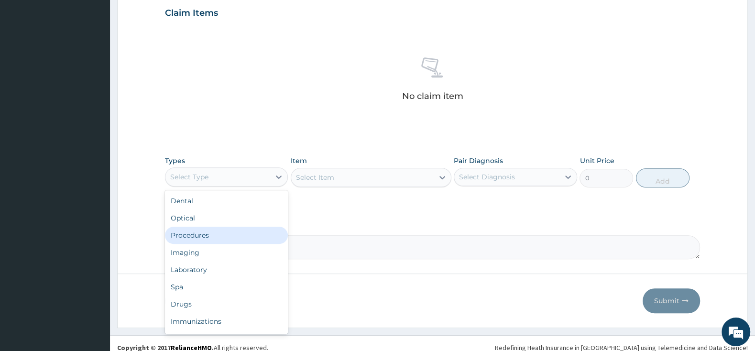
click at [200, 237] on div "Procedures" at bounding box center [226, 235] width 123 height 17
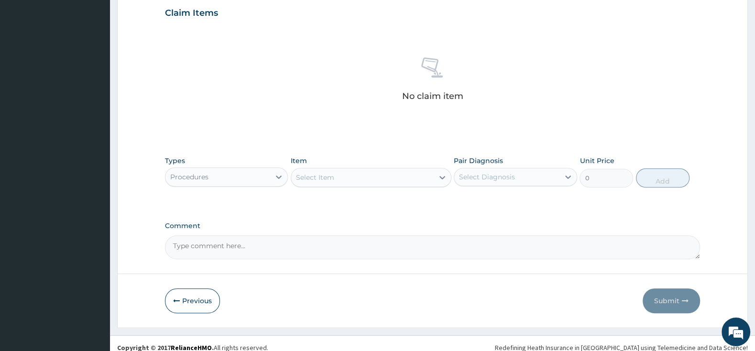
click at [339, 181] on div "Select Item" at bounding box center [362, 177] width 143 height 15
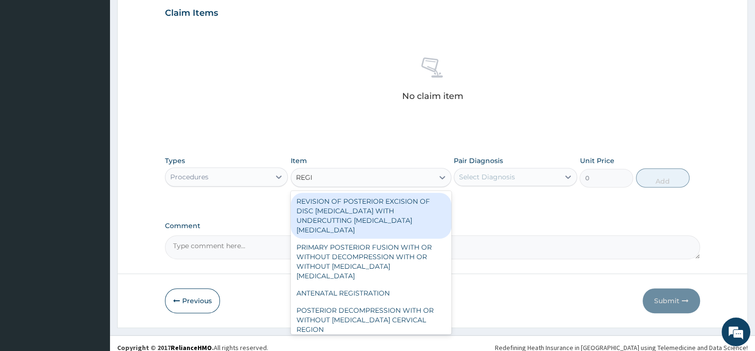
type input "REGIS"
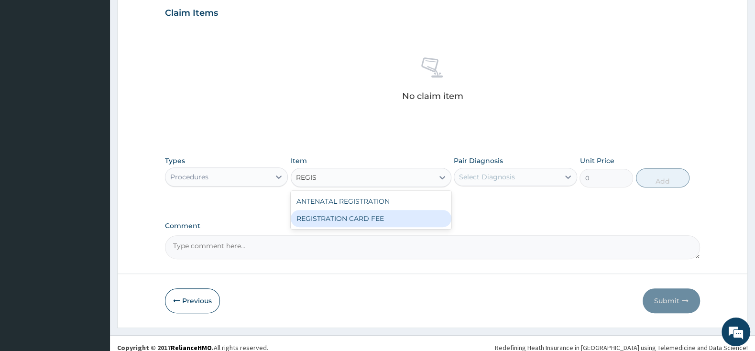
click at [381, 218] on div "REGISTRATION CARD FEE" at bounding box center [371, 218] width 161 height 17
type input "2000"
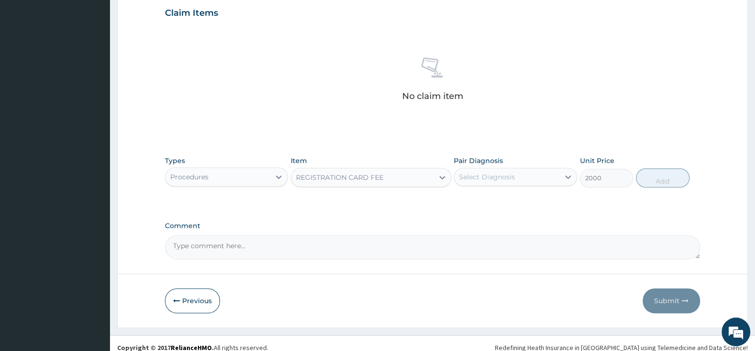
click at [503, 164] on div "Pair Diagnosis Select Diagnosis" at bounding box center [515, 172] width 123 height 32
click at [499, 176] on div "Select Diagnosis" at bounding box center [487, 177] width 56 height 10
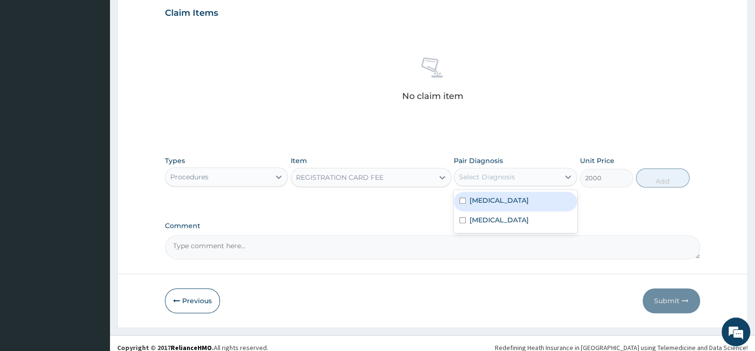
drag, startPoint x: 454, startPoint y: 203, endPoint x: 465, endPoint y: 209, distance: 12.4
click at [459, 202] on div "[MEDICAL_DATA]" at bounding box center [515, 202] width 123 height 20
checkbox input "true"
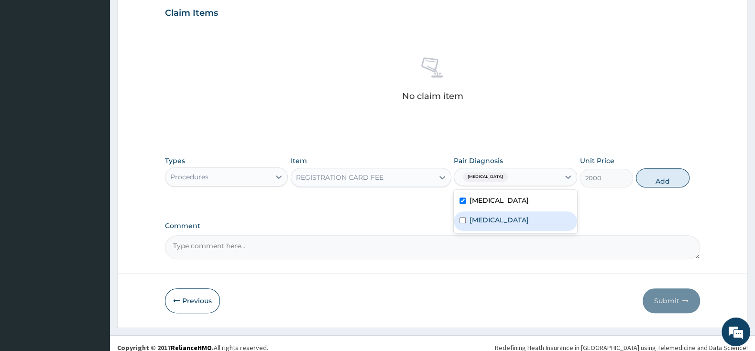
click at [464, 223] on input "checkbox" at bounding box center [463, 220] width 6 height 6
checkbox input "true"
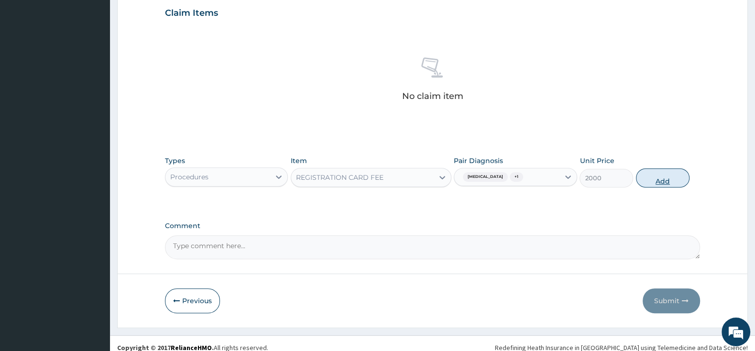
click at [660, 177] on button "Add" at bounding box center [663, 177] width 54 height 19
type input "0"
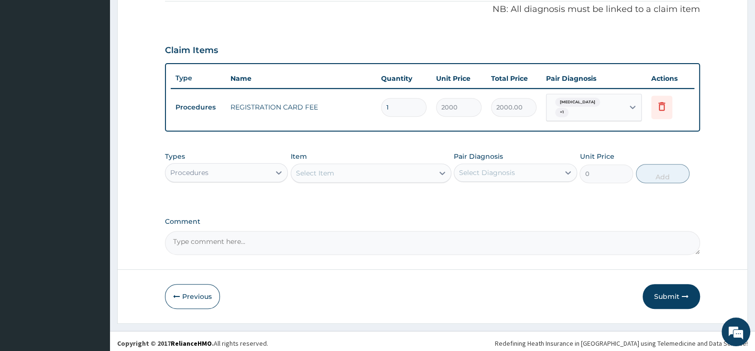
click at [385, 165] on div "Select Item" at bounding box center [362, 172] width 143 height 15
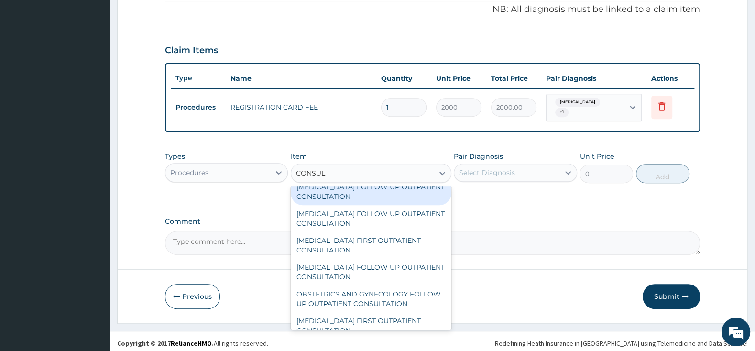
scroll to position [753, 0]
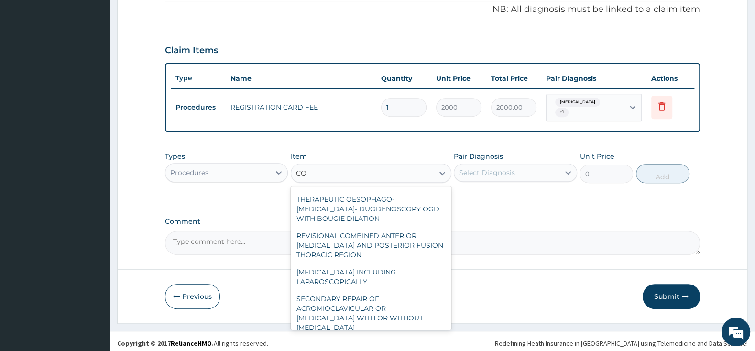
type input "C"
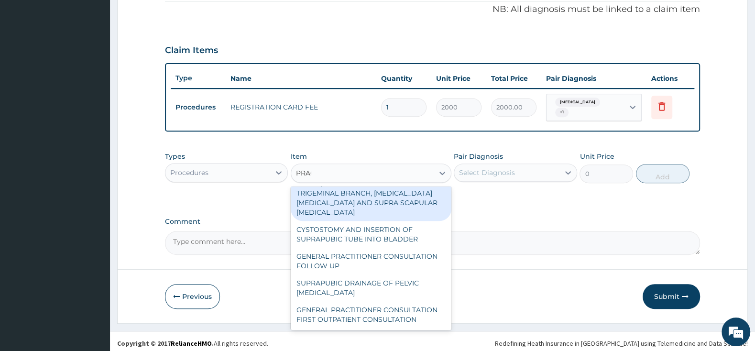
scroll to position [0, 0]
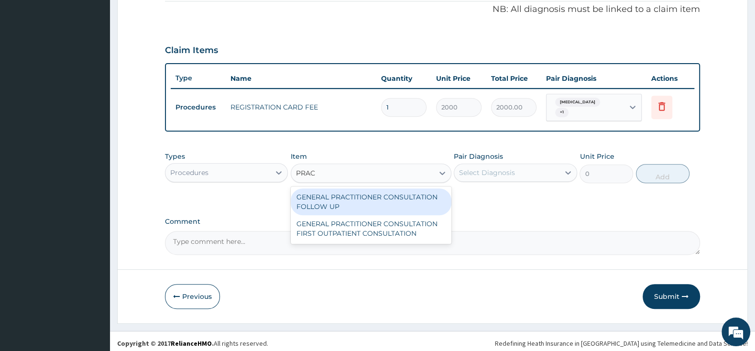
type input "PRACT"
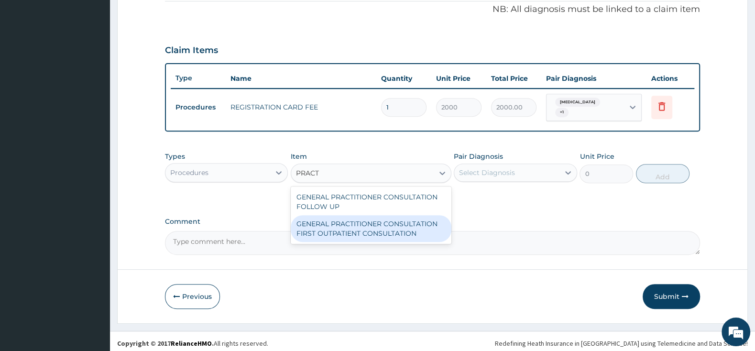
click at [394, 220] on div "GENERAL PRACTITIONER CONSULTATION FIRST OUTPATIENT CONSULTATION" at bounding box center [371, 228] width 161 height 27
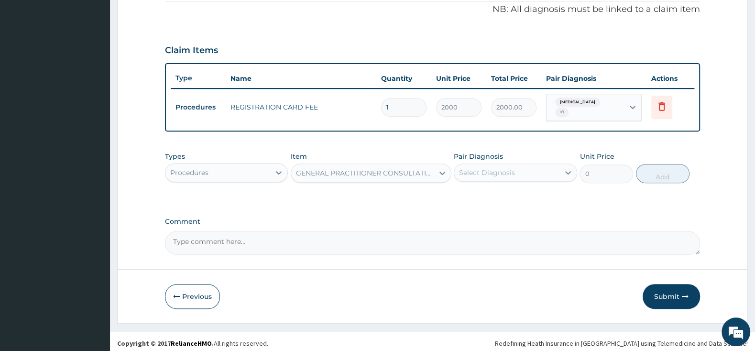
type input "3000"
click at [482, 174] on div "Select Diagnosis" at bounding box center [506, 172] width 105 height 15
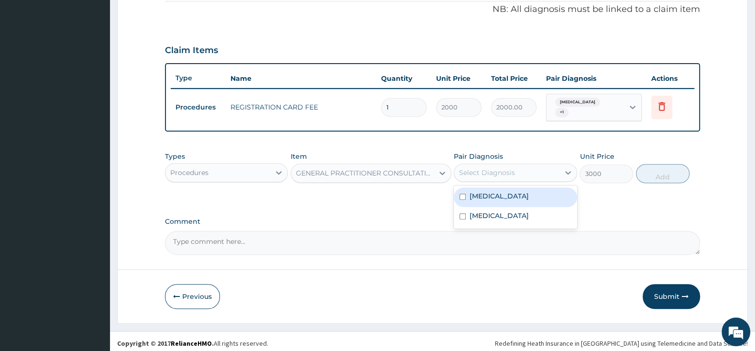
click at [467, 193] on div "[MEDICAL_DATA]" at bounding box center [515, 197] width 123 height 20
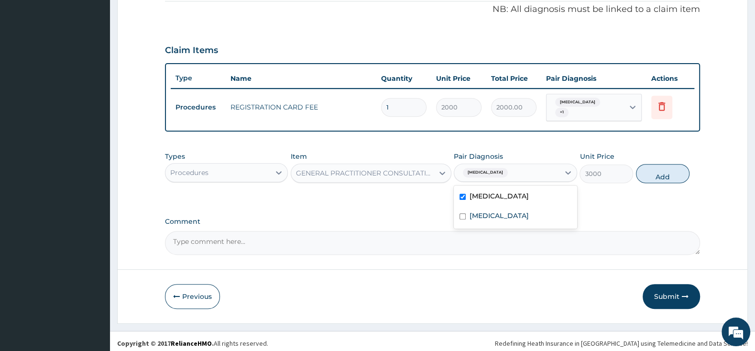
checkbox input "true"
drag, startPoint x: 468, startPoint y: 212, endPoint x: 476, endPoint y: 210, distance: 8.7
click at [470, 210] on div "[MEDICAL_DATA]" at bounding box center [515, 217] width 123 height 20
checkbox input "true"
click at [667, 174] on button "Add" at bounding box center [663, 173] width 54 height 19
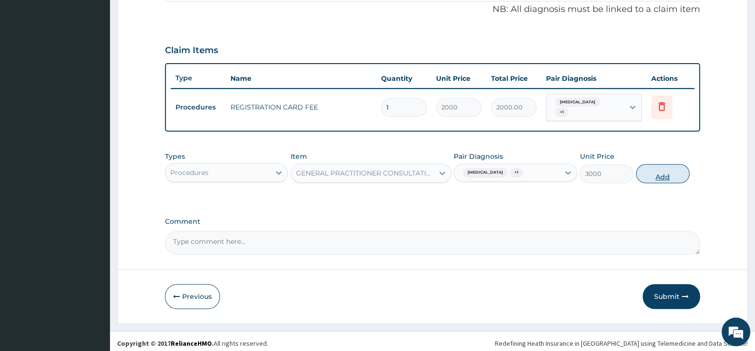
type input "0"
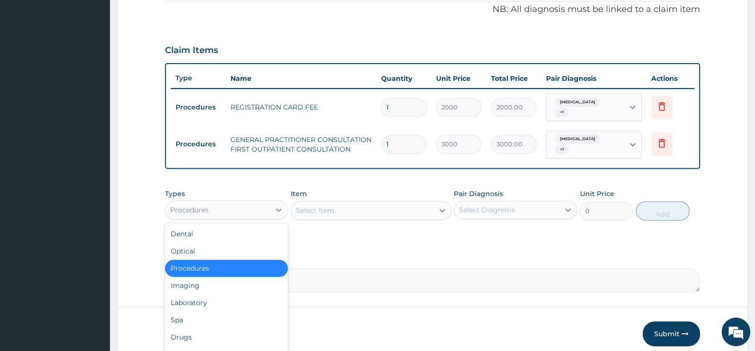
click at [233, 202] on div "Procedures" at bounding box center [217, 209] width 105 height 15
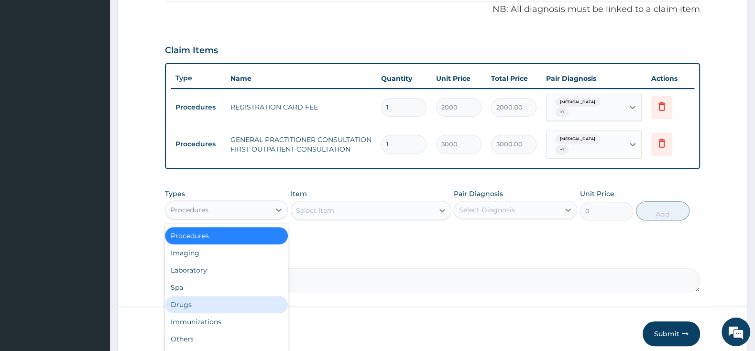
drag, startPoint x: 220, startPoint y: 297, endPoint x: 230, endPoint y: 292, distance: 11.1
click at [220, 297] on div "Drugs" at bounding box center [226, 304] width 123 height 17
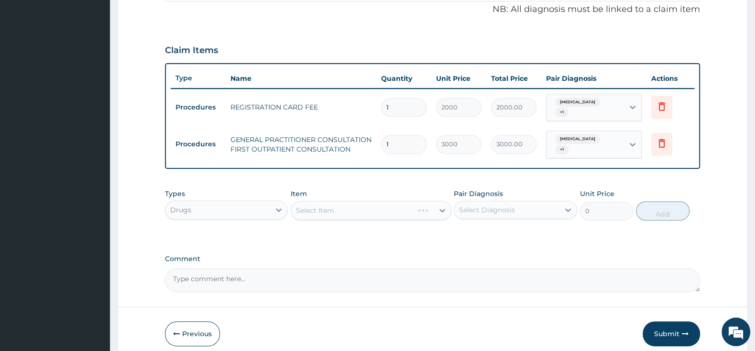
drag, startPoint x: 315, startPoint y: 198, endPoint x: 327, endPoint y: 198, distance: 12.0
click at [316, 201] on div "Select Item" at bounding box center [371, 210] width 161 height 19
click at [369, 201] on div "Select Item" at bounding box center [371, 210] width 161 height 19
click at [363, 201] on div "Select Item" at bounding box center [371, 210] width 161 height 19
click at [365, 203] on div "Select Item" at bounding box center [362, 210] width 143 height 15
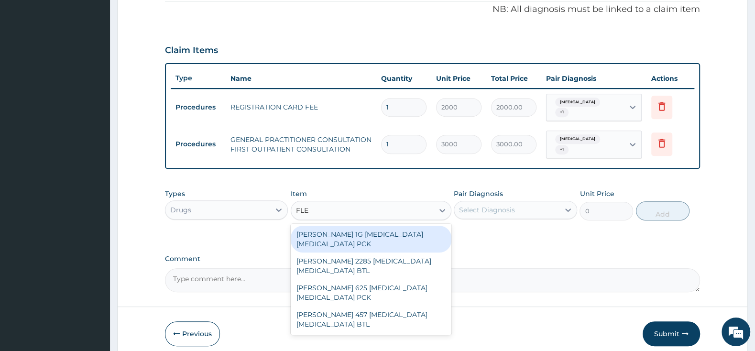
type input "FLEM"
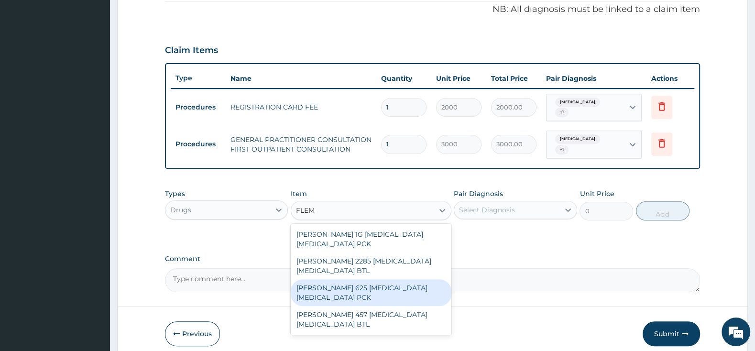
click at [330, 279] on div "[PERSON_NAME] 625 [MEDICAL_DATA] [MEDICAL_DATA] PCK" at bounding box center [371, 292] width 161 height 27
type input "2300"
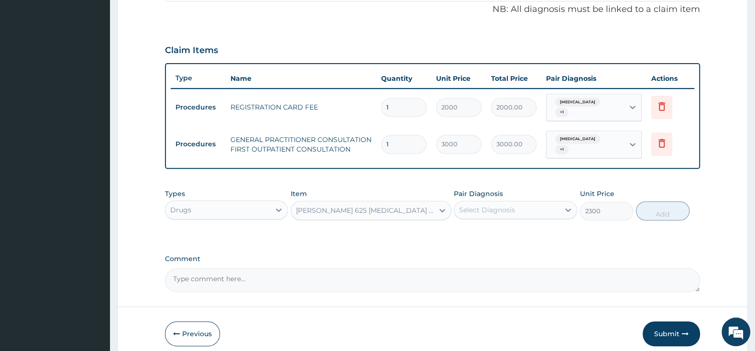
click at [469, 205] on div "Select Diagnosis" at bounding box center [487, 210] width 56 height 10
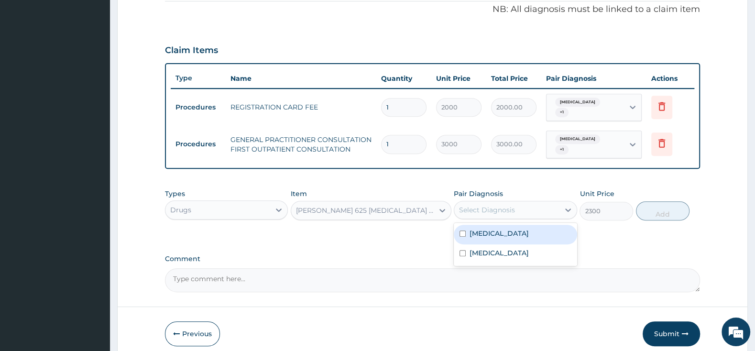
click at [464, 231] on input "checkbox" at bounding box center [463, 234] width 6 height 6
checkbox input "true"
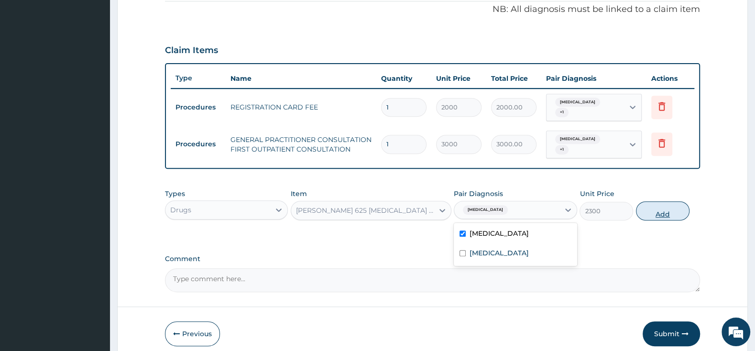
click at [665, 205] on button "Add" at bounding box center [663, 210] width 54 height 19
type input "0"
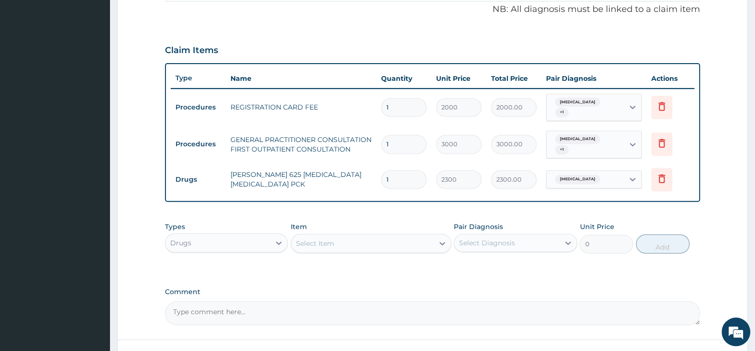
click at [408, 237] on div "Select Item" at bounding box center [362, 243] width 143 height 15
type input "BELLA"
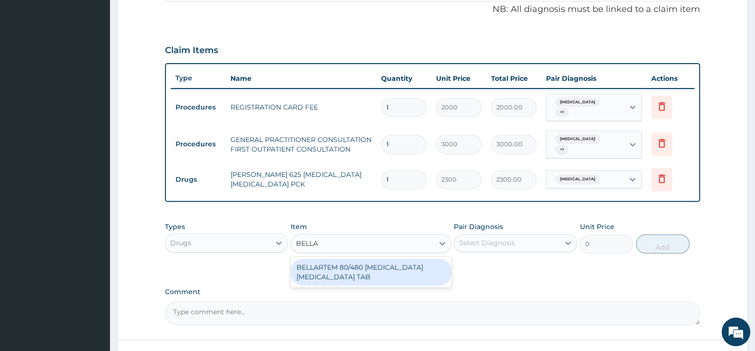
click at [415, 264] on div "BELLARTEM 80/480 [MEDICAL_DATA] [MEDICAL_DATA] TAB" at bounding box center [371, 272] width 161 height 27
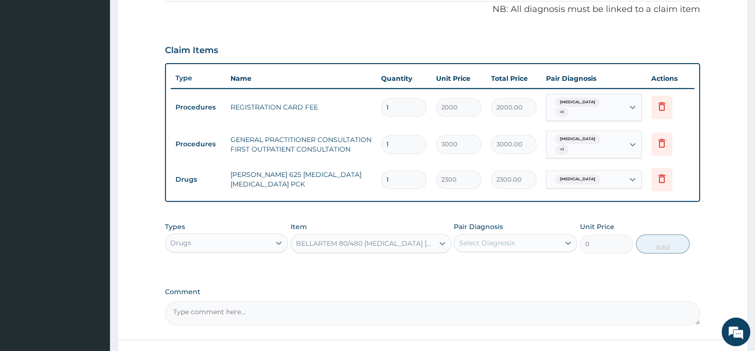
type input "379.5"
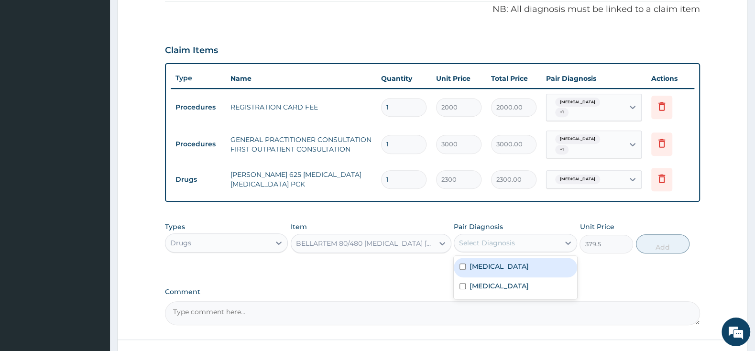
click at [476, 235] on div "Select Diagnosis" at bounding box center [506, 242] width 105 height 15
drag, startPoint x: 462, startPoint y: 280, endPoint x: 476, endPoint y: 273, distance: 16.5
click at [468, 277] on div "[MEDICAL_DATA]" at bounding box center [515, 287] width 123 height 20
checkbox input "true"
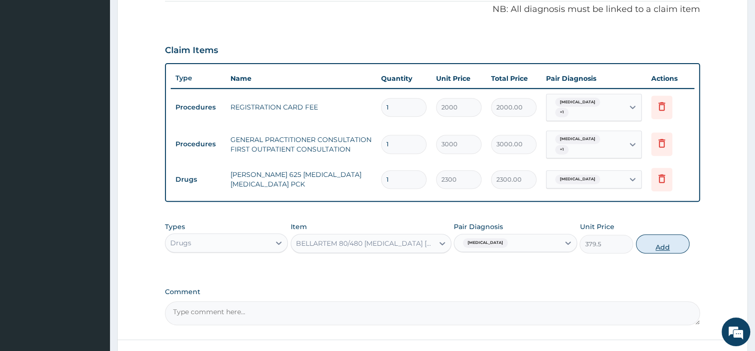
click at [655, 234] on button "Add" at bounding box center [663, 243] width 54 height 19
type input "0"
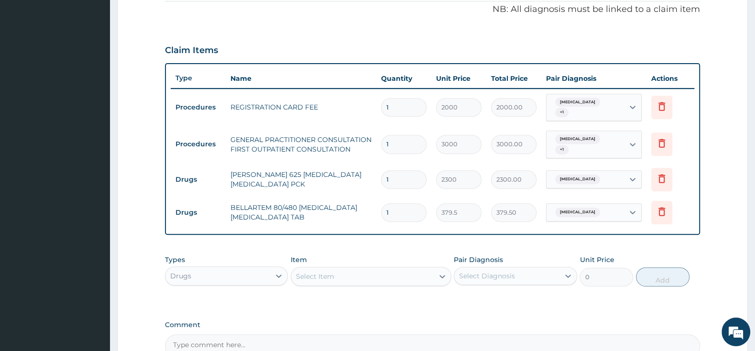
type input "0.00"
type input "6"
type input "2277.00"
type input "6"
click at [357, 269] on div "Select Item" at bounding box center [362, 276] width 143 height 15
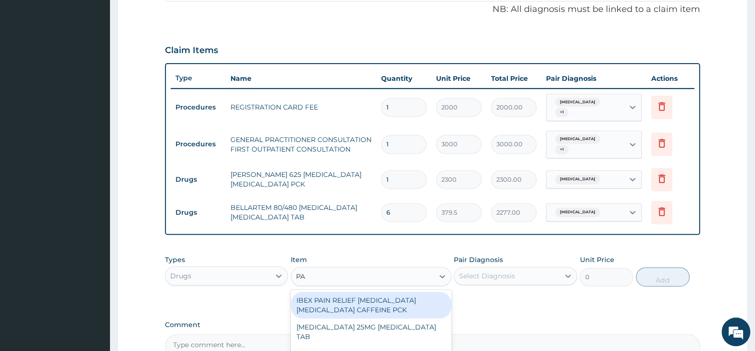
type input "P"
type input "IBUPRO"
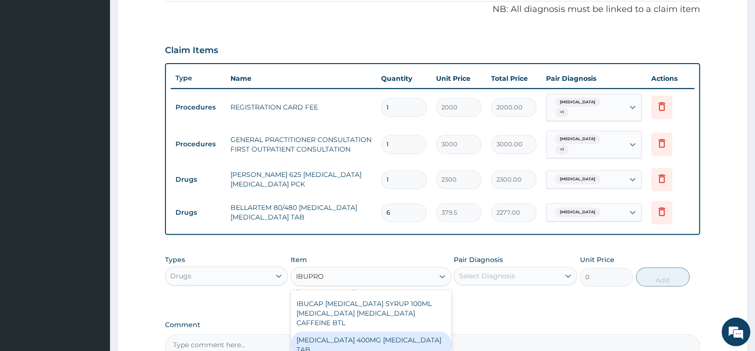
click at [389, 331] on div "[MEDICAL_DATA] 400MG [MEDICAL_DATA] TAB" at bounding box center [371, 344] width 161 height 27
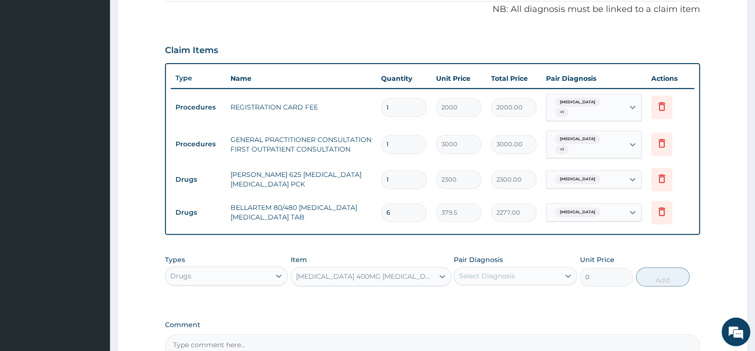
type input "63.25"
click at [473, 267] on div "Select Diagnosis" at bounding box center [515, 276] width 123 height 18
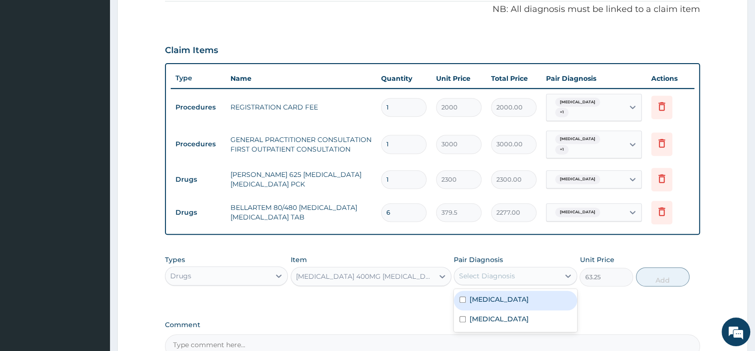
drag, startPoint x: 457, startPoint y: 285, endPoint x: 463, endPoint y: 299, distance: 15.0
click at [457, 291] on div "[MEDICAL_DATA]" at bounding box center [515, 301] width 123 height 20
checkbox input "true"
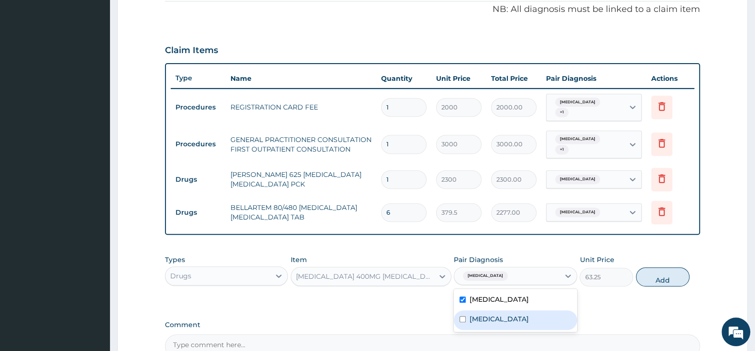
drag, startPoint x: 463, startPoint y: 310, endPoint x: 610, endPoint y: 286, distance: 148.3
click at [464, 316] on input "checkbox" at bounding box center [463, 319] width 6 height 6
checkbox input "true"
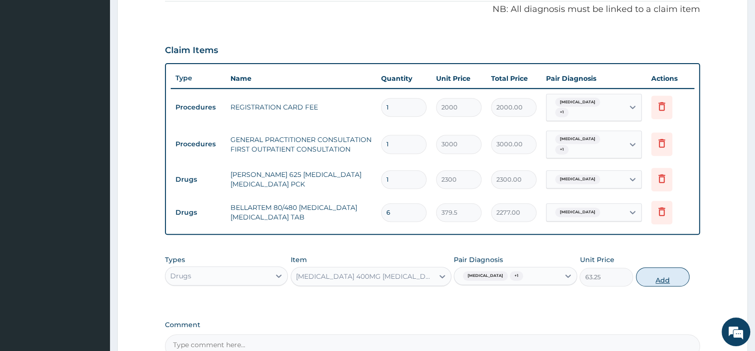
click at [676, 268] on button "Add" at bounding box center [663, 276] width 54 height 19
type input "0"
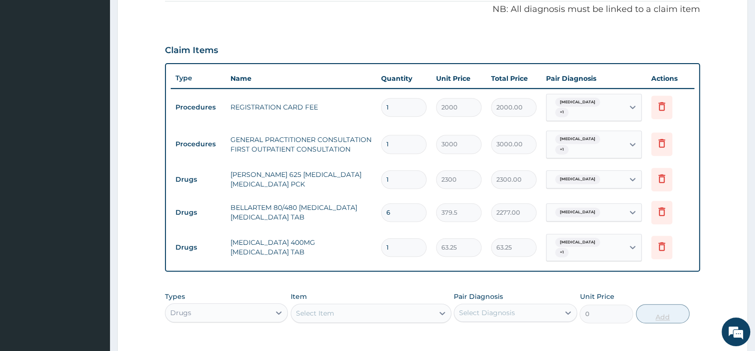
type input "15"
type input "948.75"
type input "15"
click at [193, 305] on div "Drugs" at bounding box center [217, 312] width 105 height 15
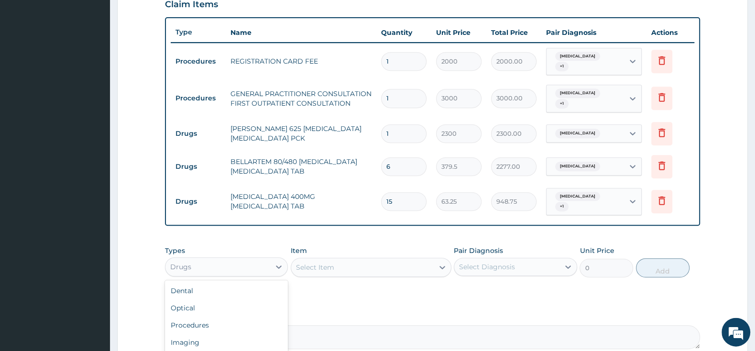
scroll to position [425, 0]
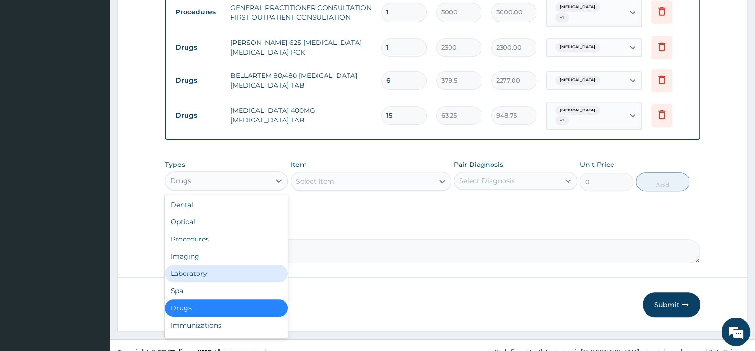
click at [219, 265] on div "Laboratory" at bounding box center [226, 273] width 123 height 17
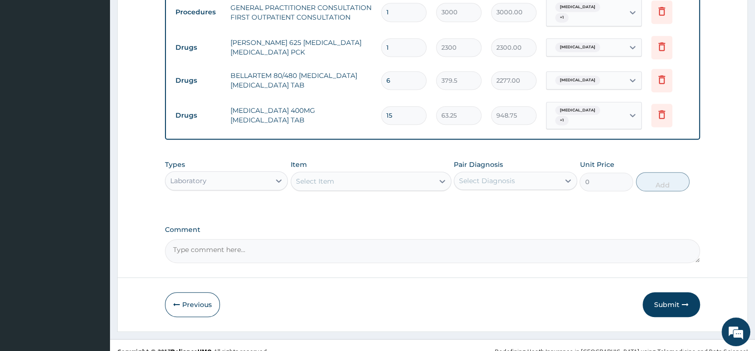
click at [324, 176] on div "Select Item" at bounding box center [315, 181] width 38 height 10
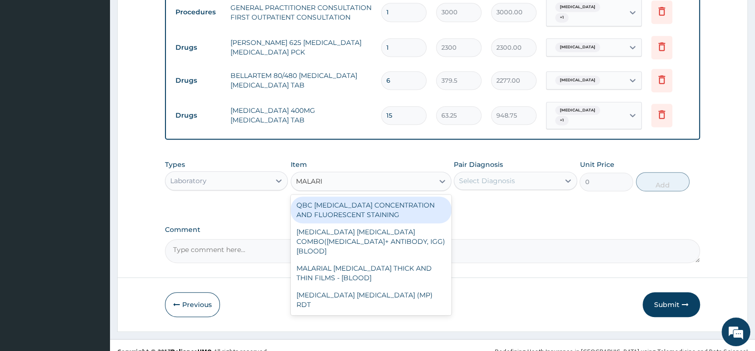
type input "[MEDICAL_DATA]"
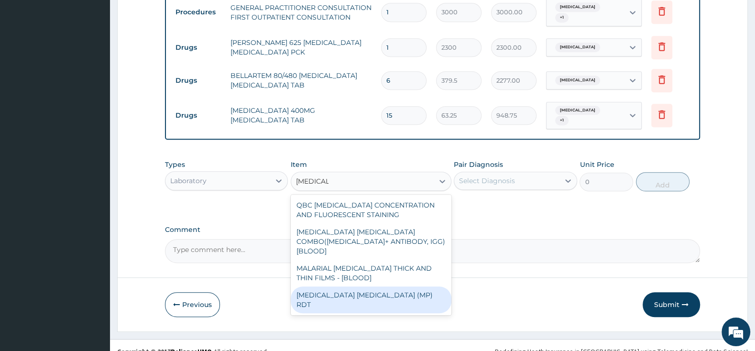
click at [381, 286] on div "[MEDICAL_DATA] [MEDICAL_DATA] (MP) RDT" at bounding box center [371, 299] width 161 height 27
type input "1500"
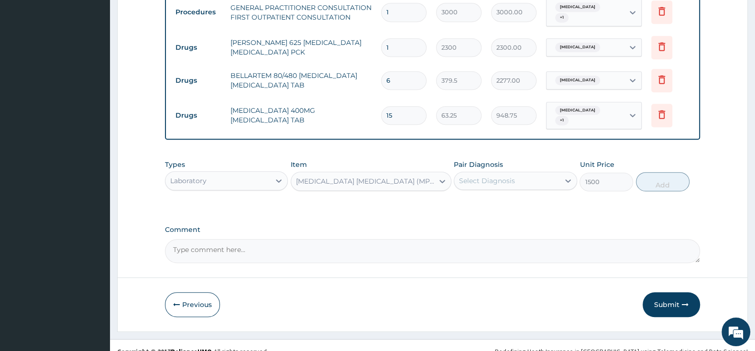
click at [483, 176] on div "Select Diagnosis" at bounding box center [487, 181] width 56 height 10
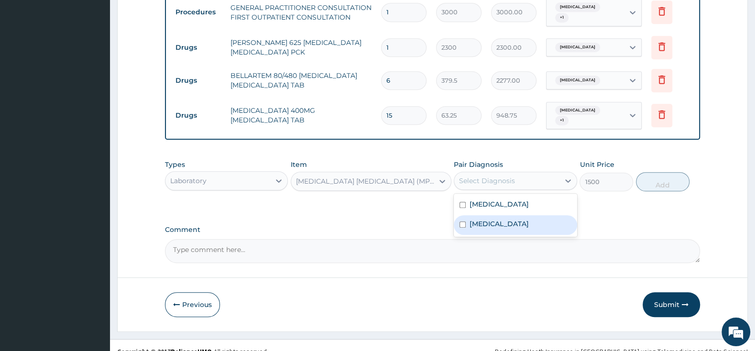
click at [463, 215] on div "[MEDICAL_DATA]" at bounding box center [515, 225] width 123 height 20
checkbox input "true"
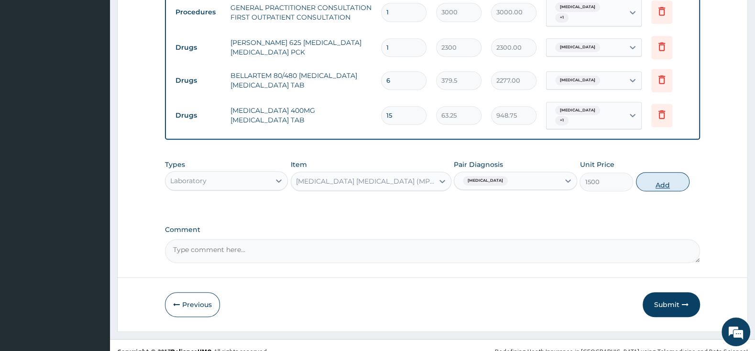
click at [649, 172] on button "Add" at bounding box center [663, 181] width 54 height 19
type input "0"
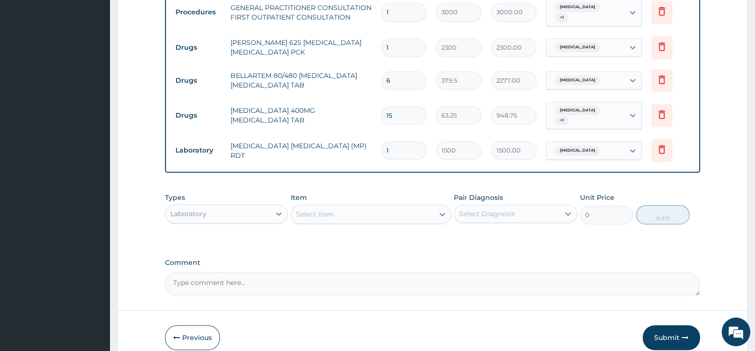
click at [335, 207] on div "Select Item" at bounding box center [362, 214] width 143 height 15
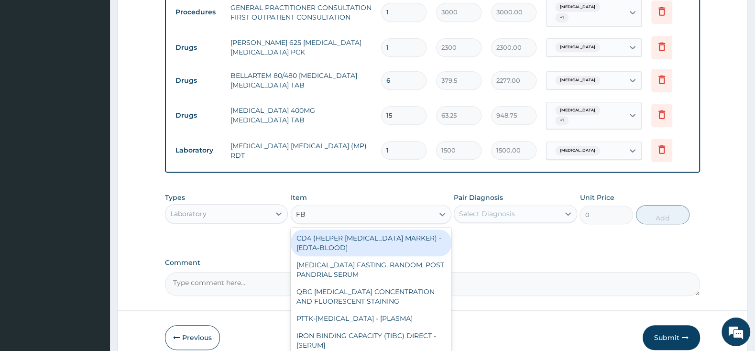
type input "FBC"
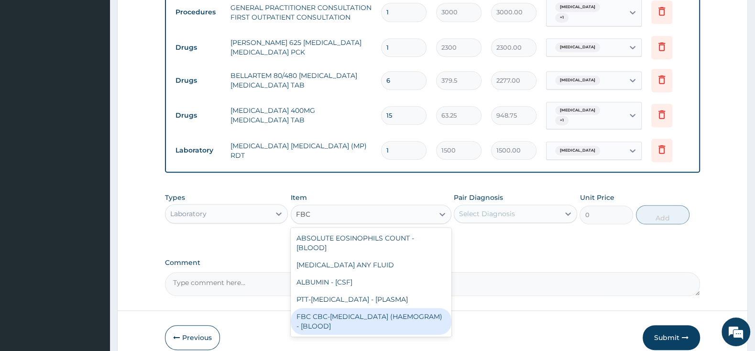
click at [390, 319] on div "FBC CBC-[MEDICAL_DATA] (HAEMOGRAM) - [BLOOD]" at bounding box center [371, 321] width 161 height 27
type input "3000"
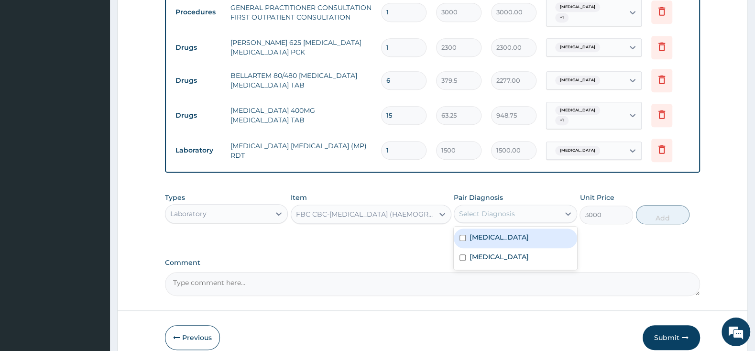
drag, startPoint x: 469, startPoint y: 206, endPoint x: 469, endPoint y: 213, distance: 7.2
click at [469, 206] on div "Select Diagnosis" at bounding box center [506, 213] width 105 height 15
click at [462, 235] on input "checkbox" at bounding box center [463, 238] width 6 height 6
checkbox input "true"
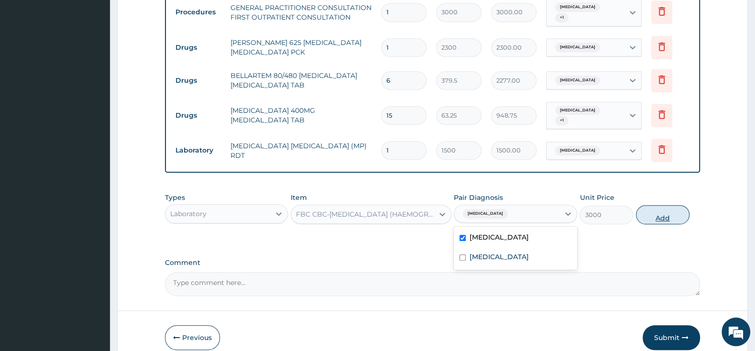
click at [658, 205] on button "Add" at bounding box center [663, 214] width 54 height 19
type input "0"
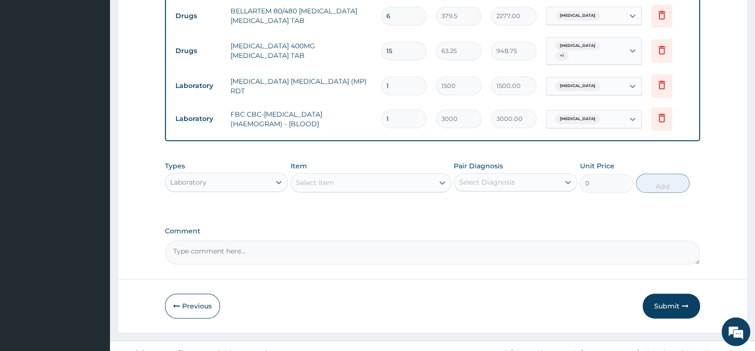
scroll to position [491, 0]
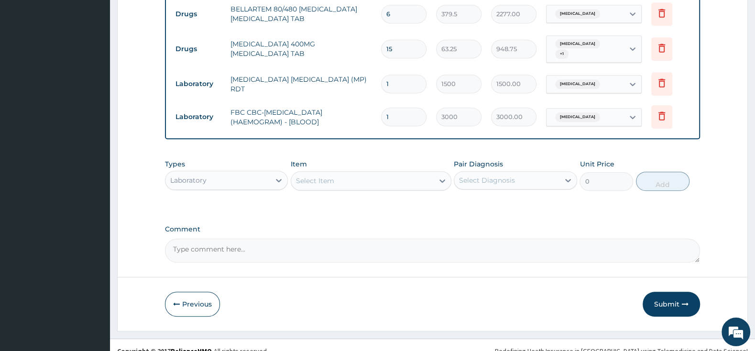
click at [663, 292] on button "Submit" at bounding box center [671, 304] width 57 height 25
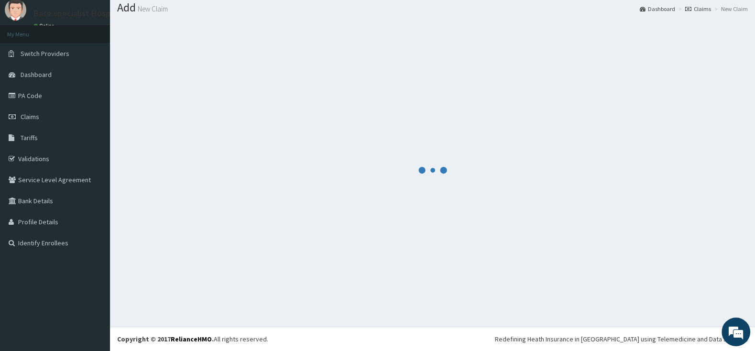
scroll to position [30, 0]
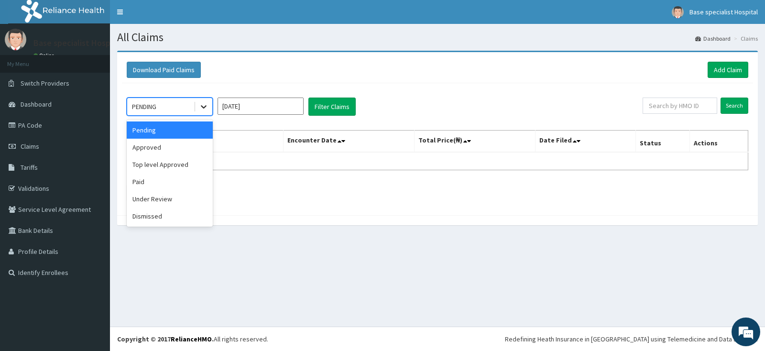
click at [208, 110] on icon at bounding box center [204, 107] width 10 height 10
click at [194, 144] on div "Approved" at bounding box center [170, 147] width 86 height 17
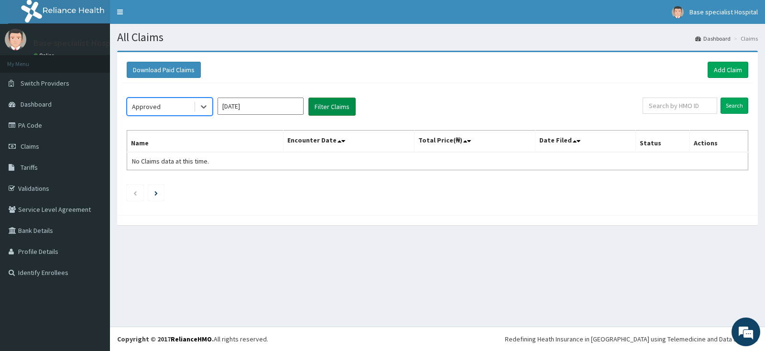
click at [325, 105] on button "Filter Claims" at bounding box center [331, 107] width 47 height 18
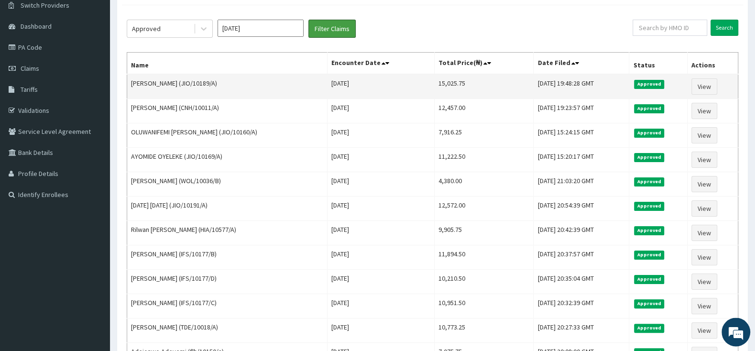
scroll to position [20, 0]
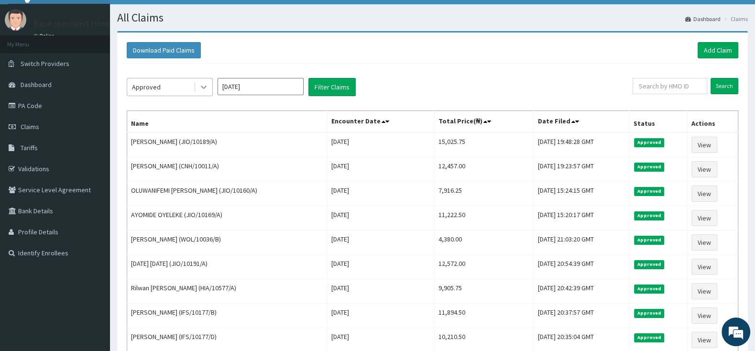
click at [206, 87] on icon at bounding box center [204, 87] width 6 height 3
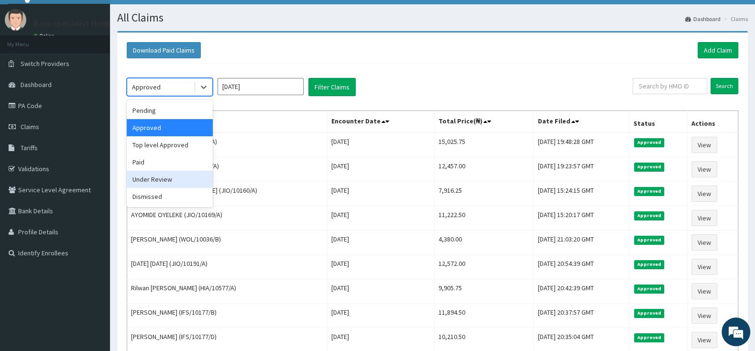
click at [166, 181] on div "Under Review" at bounding box center [170, 179] width 86 height 17
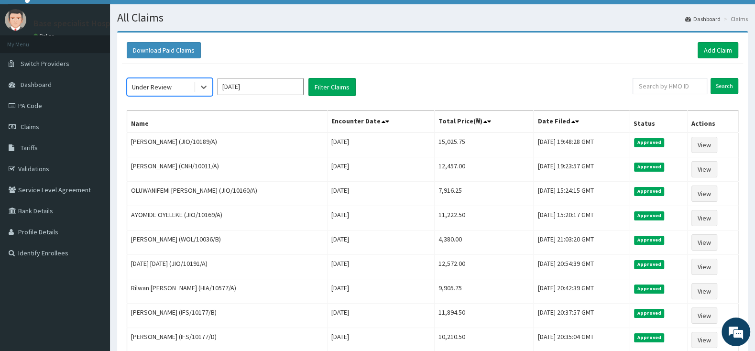
click at [340, 77] on div "option Under Review, selected. Select is focused ,type to refine list, press Do…" at bounding box center [432, 277] width 621 height 427
click at [340, 81] on button "Filter Claims" at bounding box center [331, 87] width 47 height 18
click at [331, 88] on button "Filter Claims" at bounding box center [331, 87] width 47 height 18
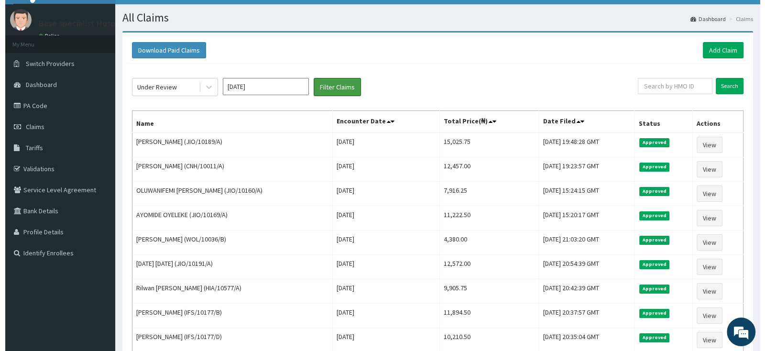
scroll to position [0, 0]
